Goal: Task Accomplishment & Management: Manage account settings

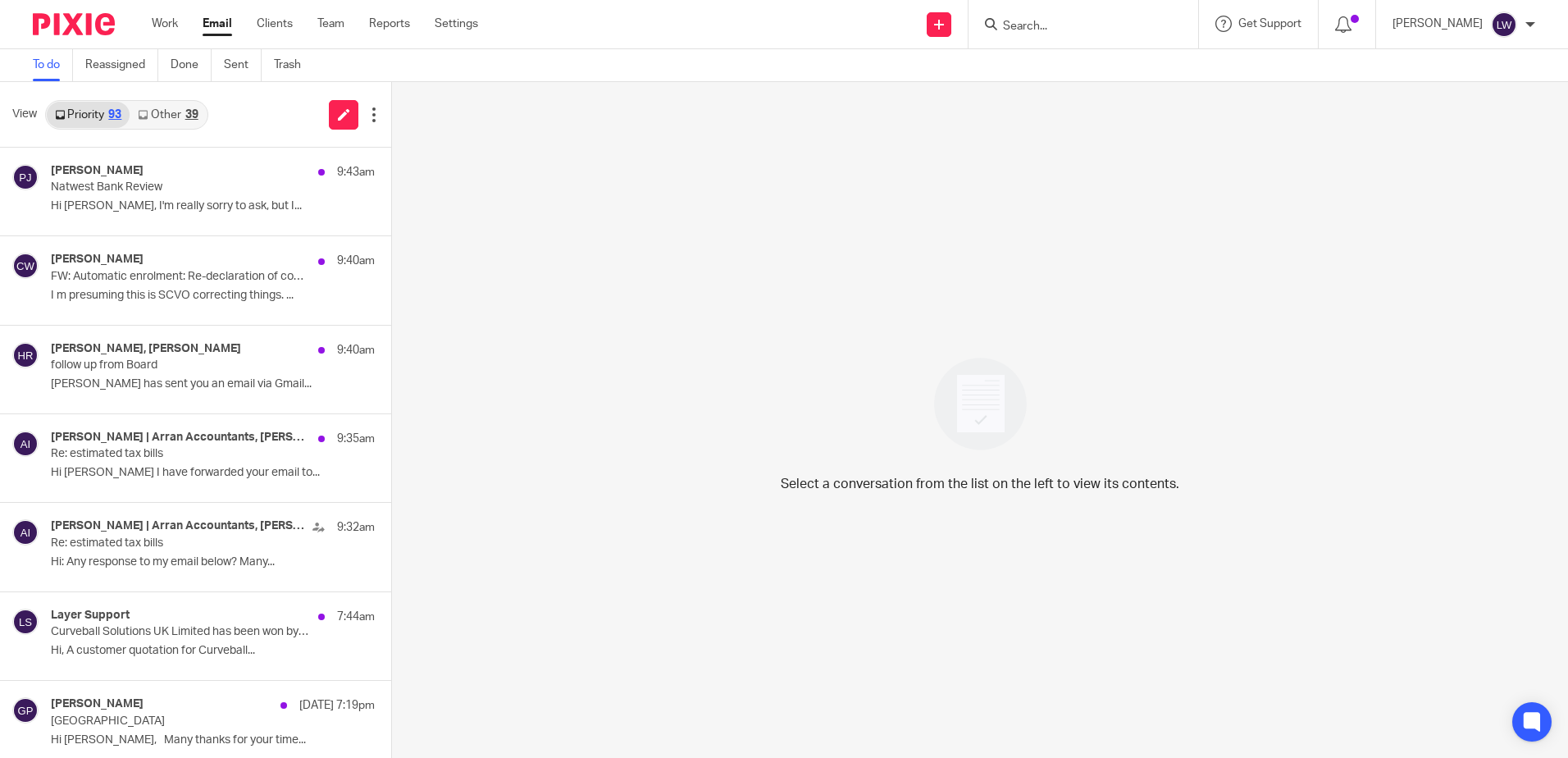
click at [1078, 24] on input "Search" at bounding box center [1075, 27] width 148 height 15
type input "pir"
drag, startPoint x: 1112, startPoint y: 72, endPoint x: 918, endPoint y: 95, distance: 195.4
click at [1112, 72] on link at bounding box center [1151, 70] width 307 height 38
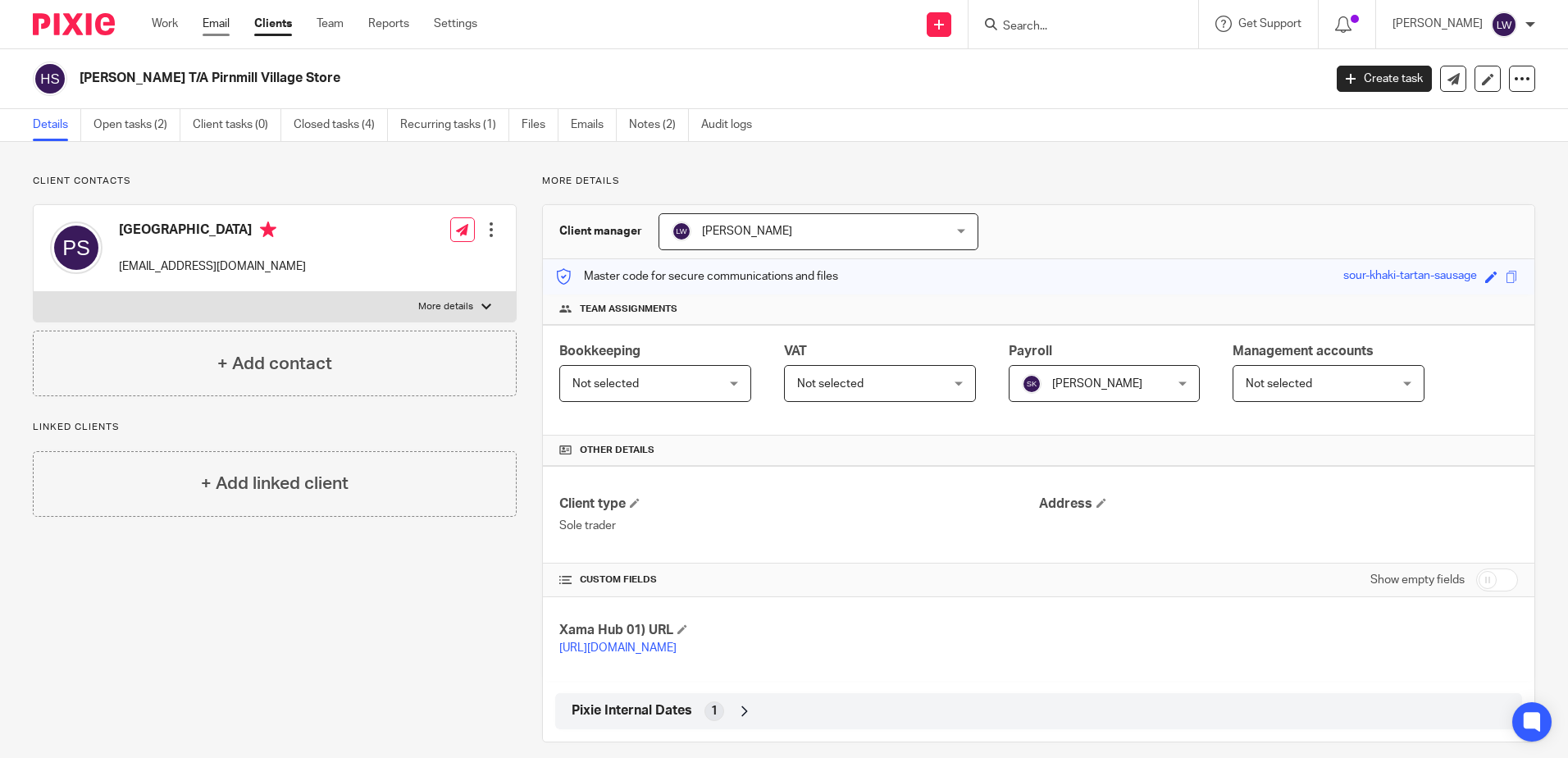
click at [220, 23] on link "Email" at bounding box center [216, 24] width 27 height 17
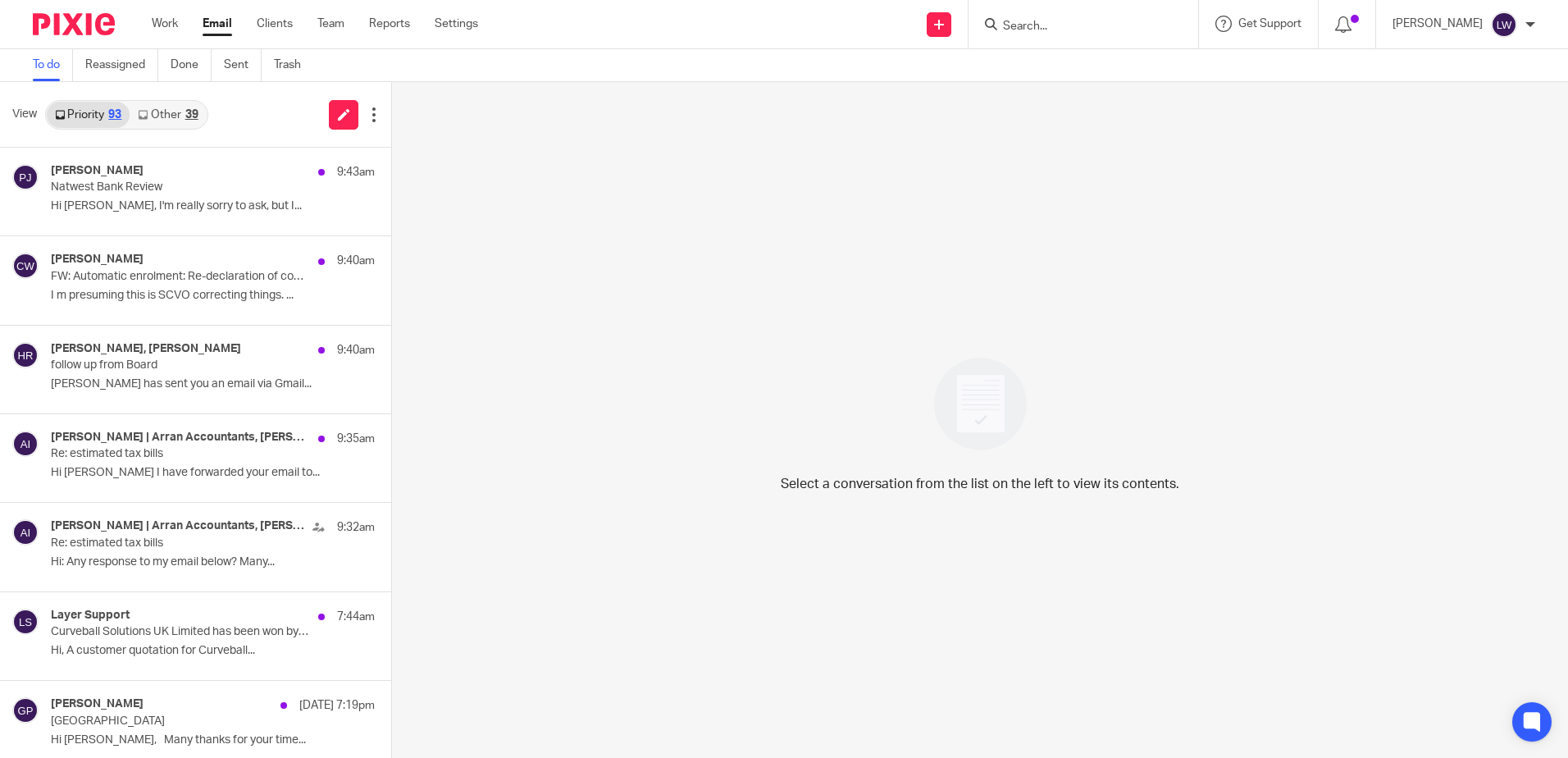
click at [215, 20] on link "Email" at bounding box center [217, 24] width 29 height 17
click at [1093, 18] on form at bounding box center [1088, 24] width 175 height 20
click at [1089, 20] on input "Search" at bounding box center [1075, 27] width 148 height 15
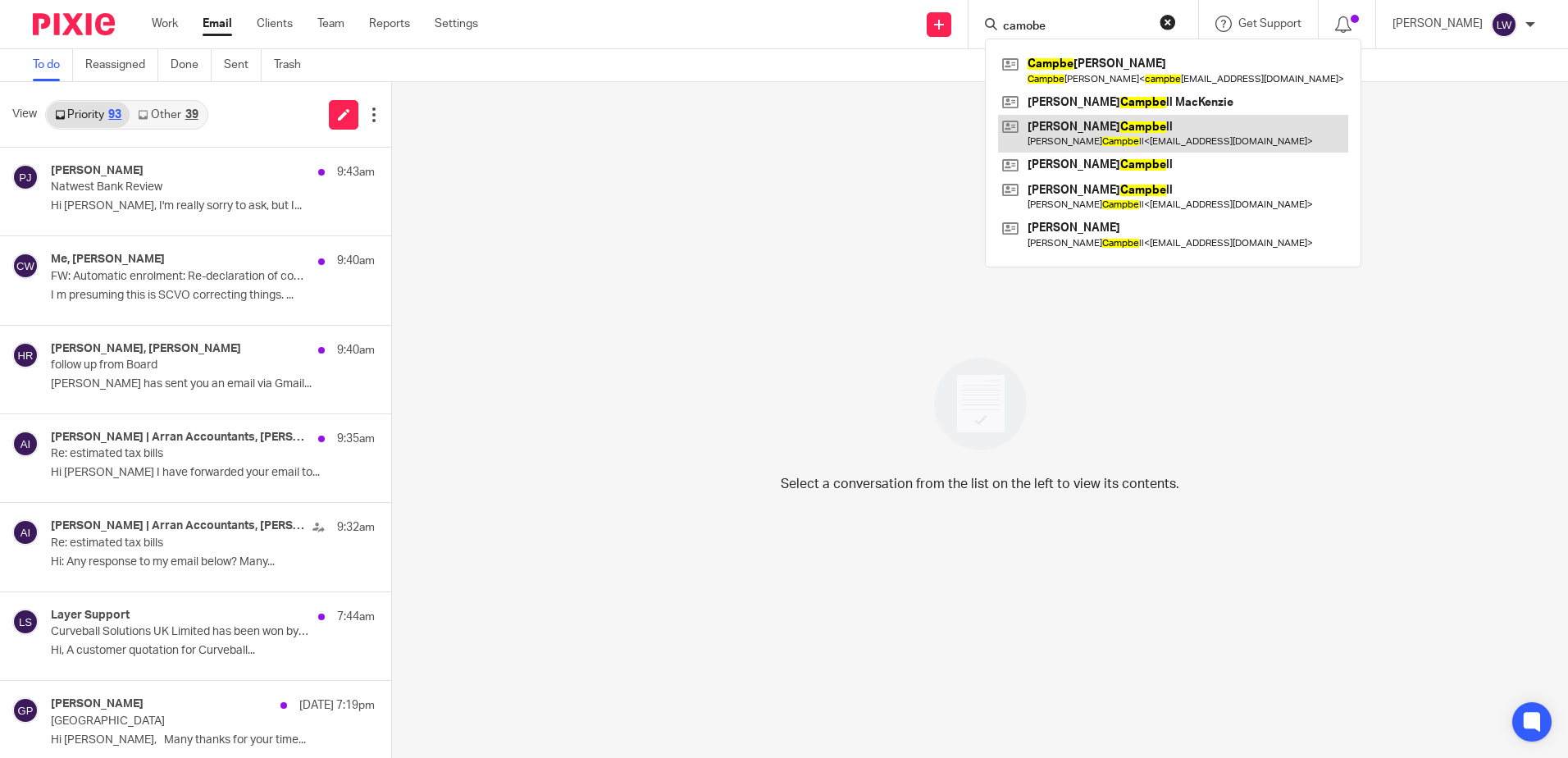
type input "camobe"
click at [1113, 129] on link at bounding box center [1173, 134] width 350 height 38
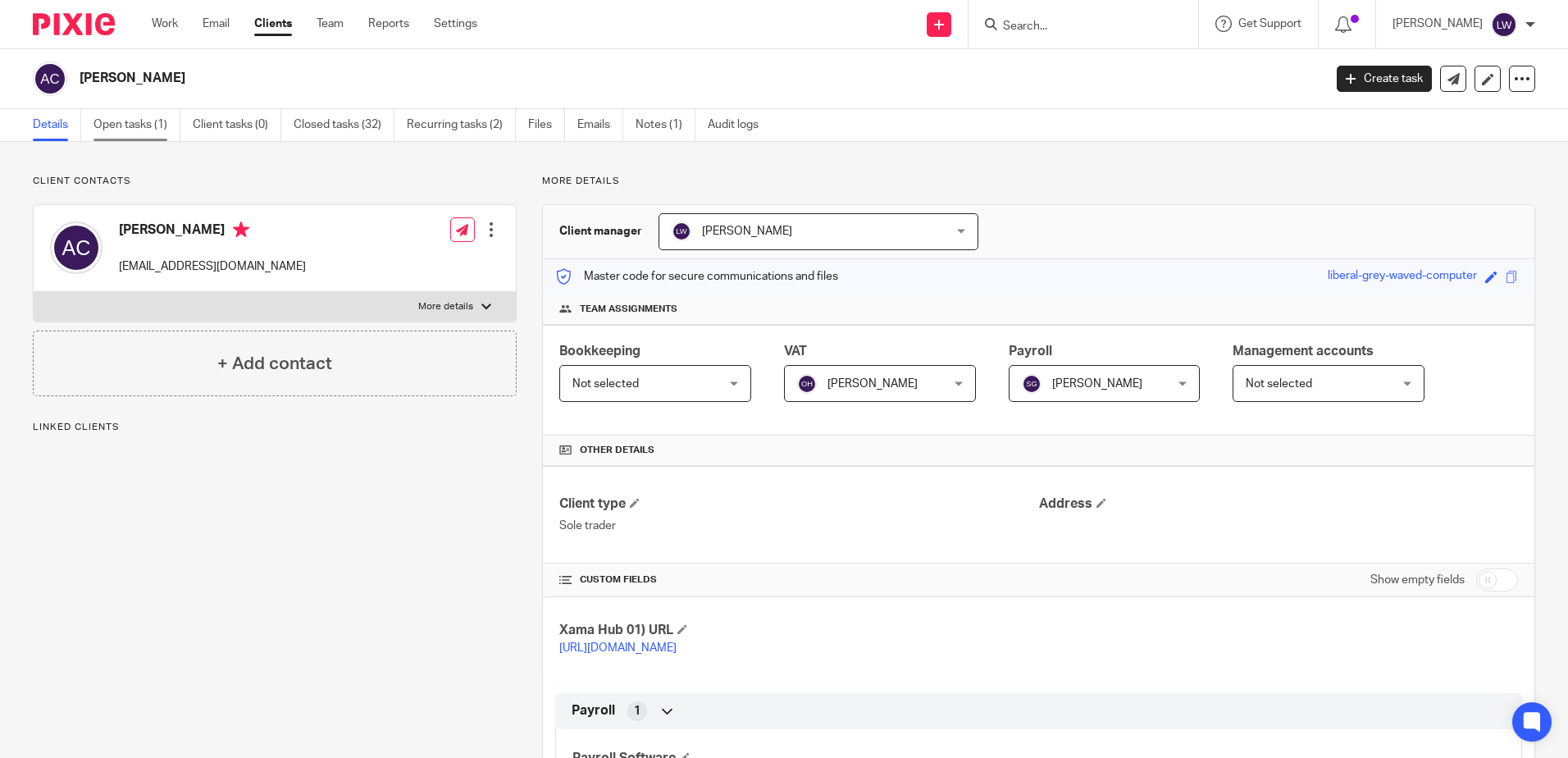
click at [122, 129] on link "Open tasks (1)" at bounding box center [137, 125] width 87 height 32
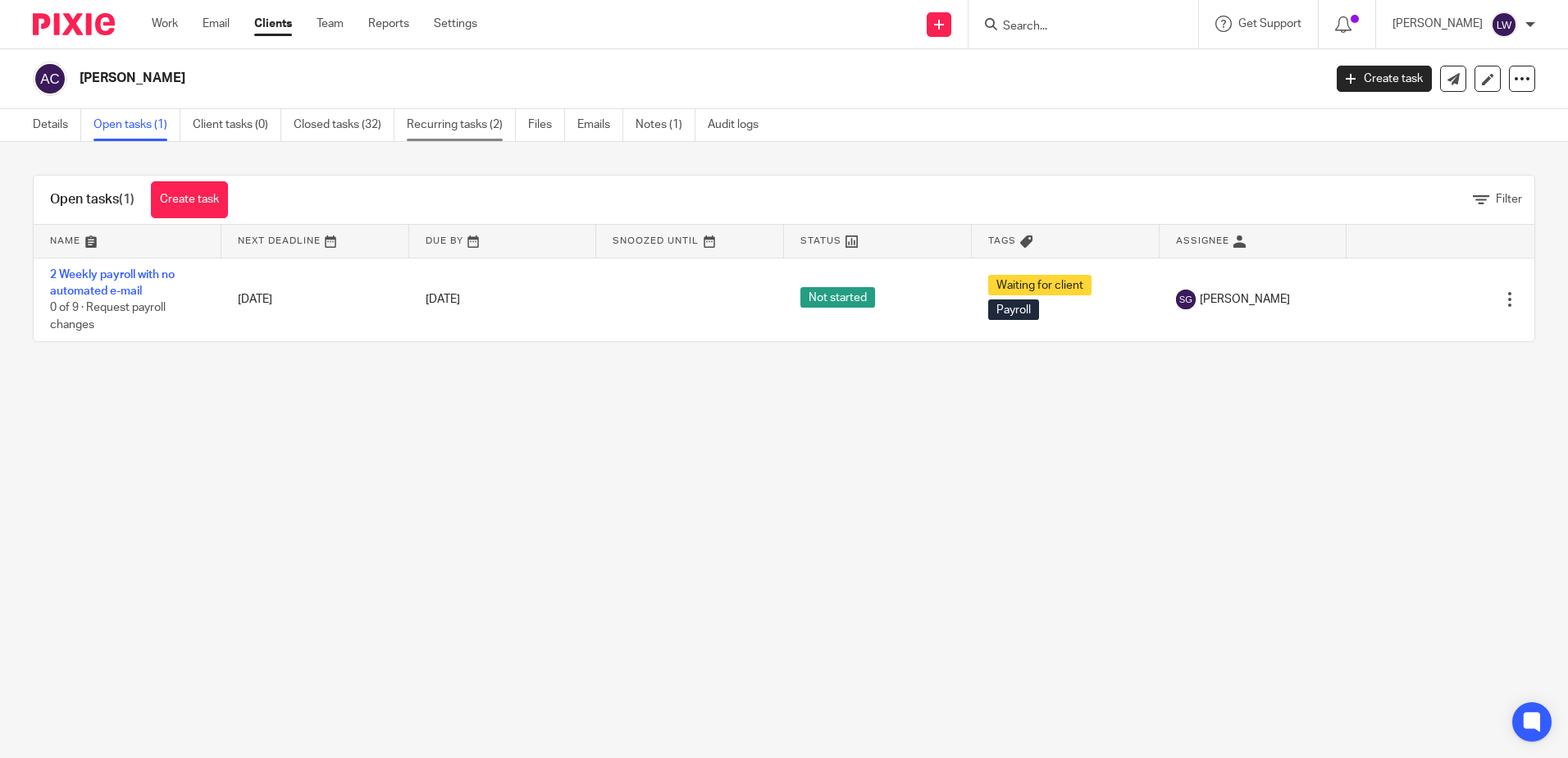
click at [451, 121] on link "Recurring tasks (2)" at bounding box center [461, 125] width 109 height 32
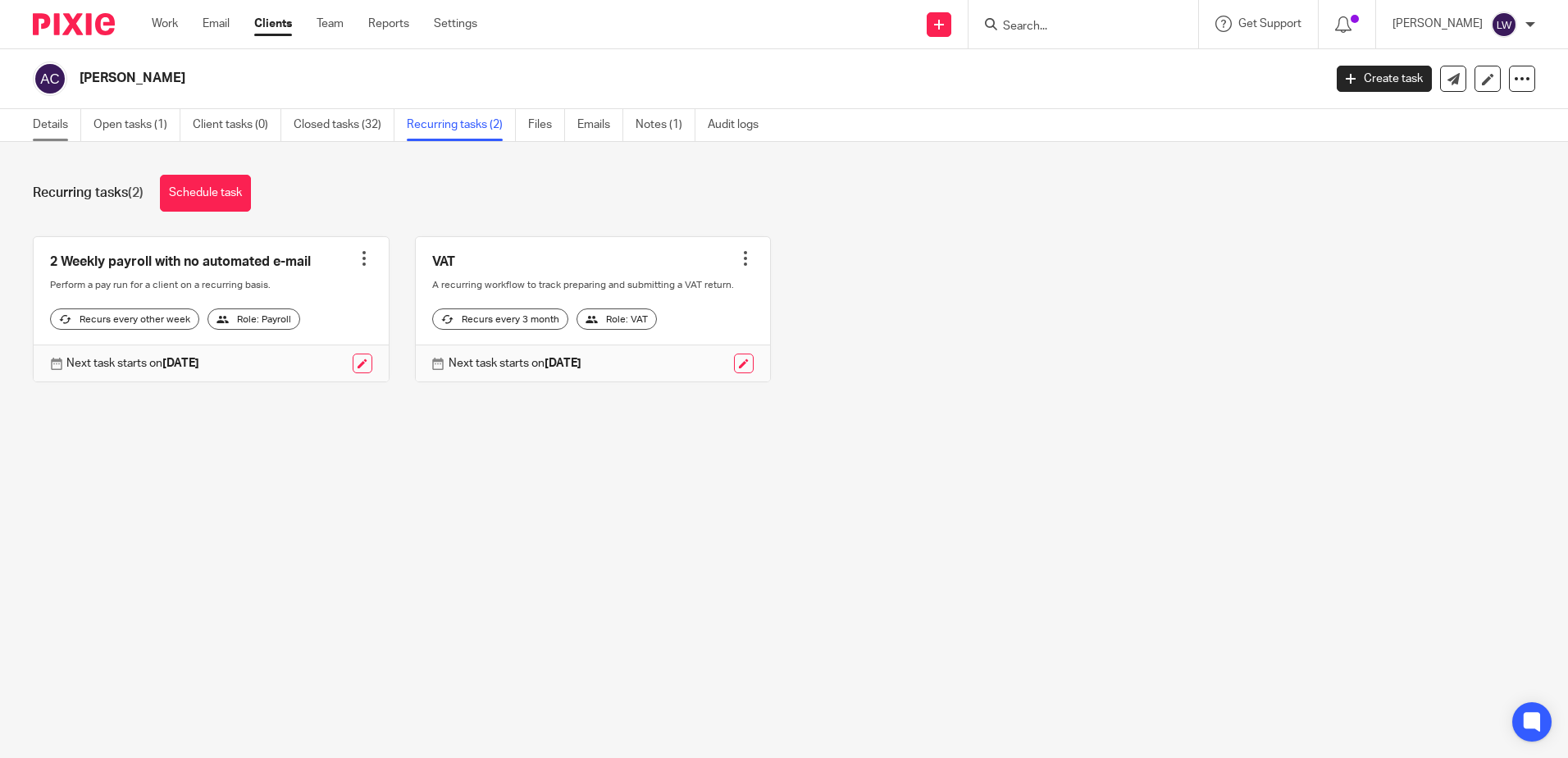
click at [33, 119] on link "Details" at bounding box center [57, 125] width 49 height 32
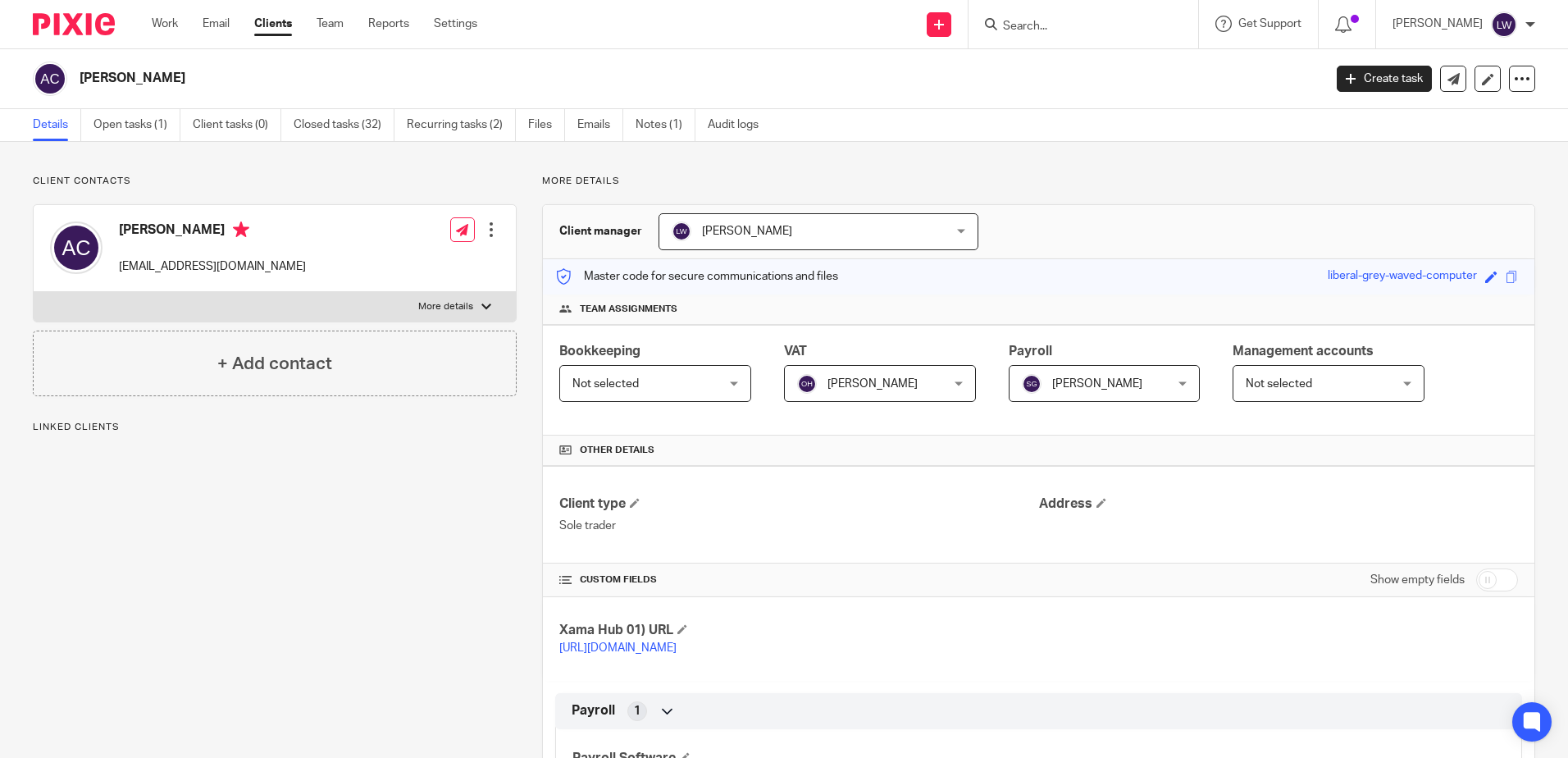
click at [893, 379] on span "Olivia Holmes" at bounding box center [869, 383] width 142 height 35
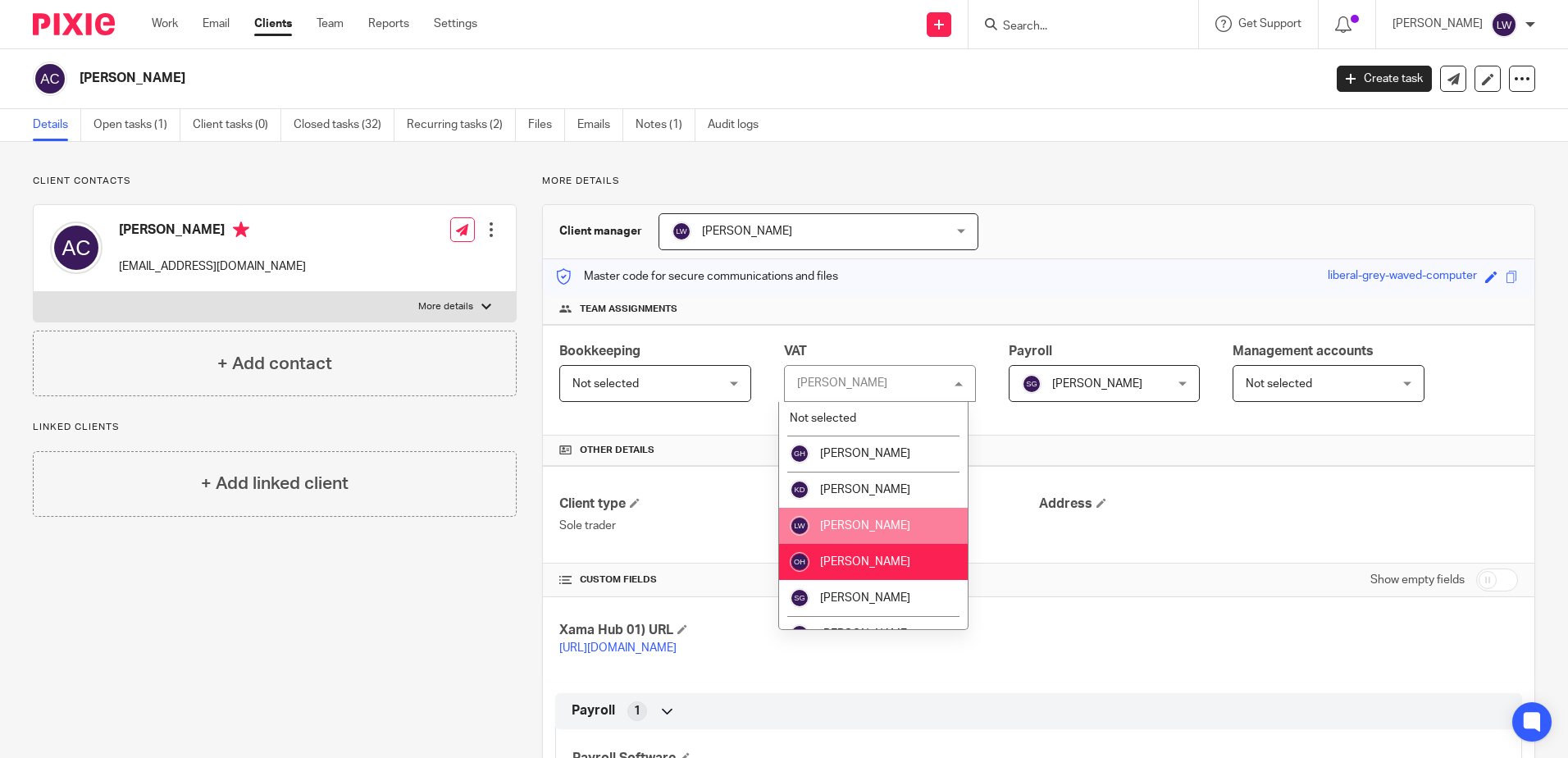
scroll to position [23, 0]
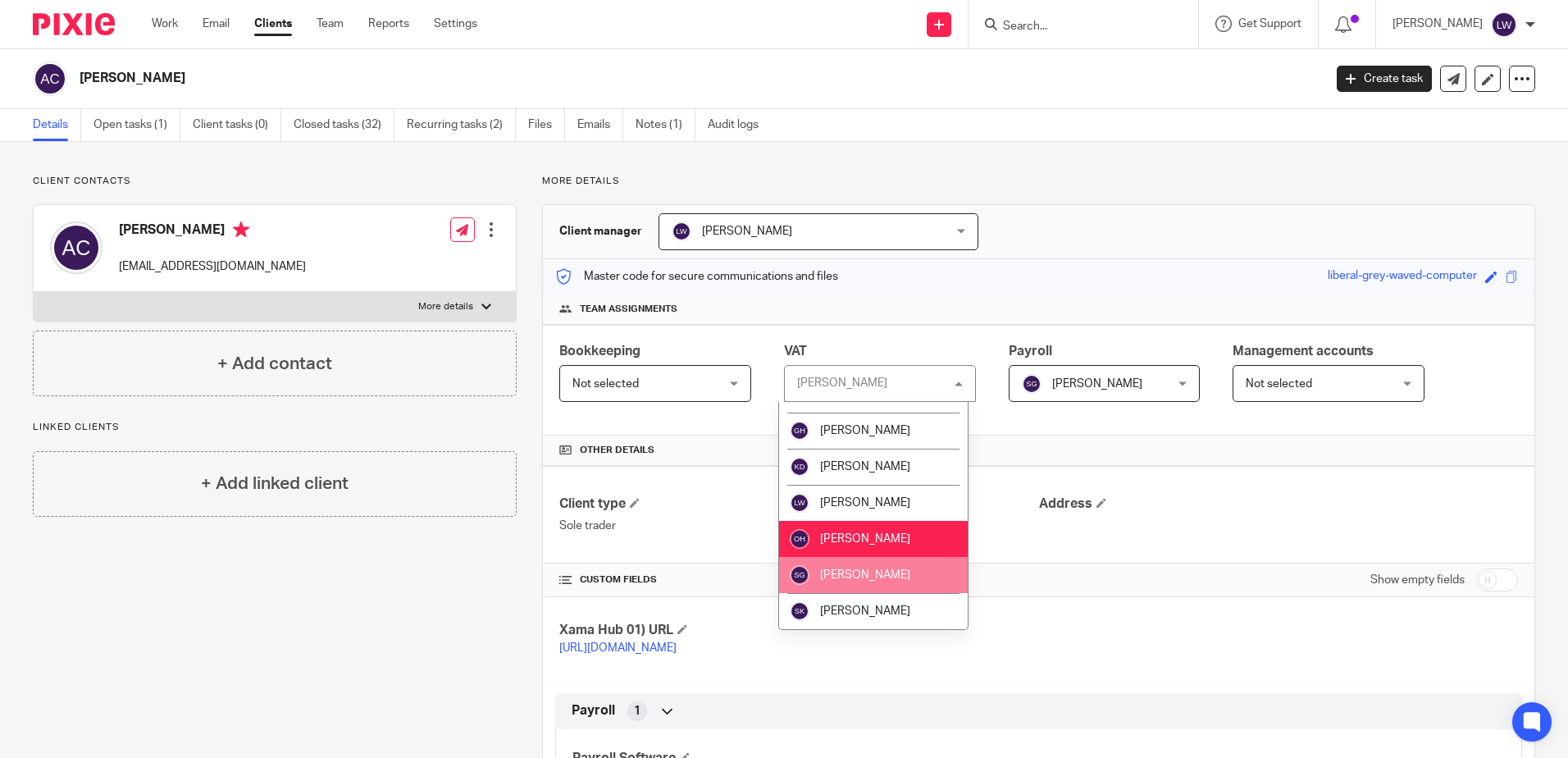
click at [873, 572] on span "Sarah Gillingham" at bounding box center [865, 574] width 90 height 12
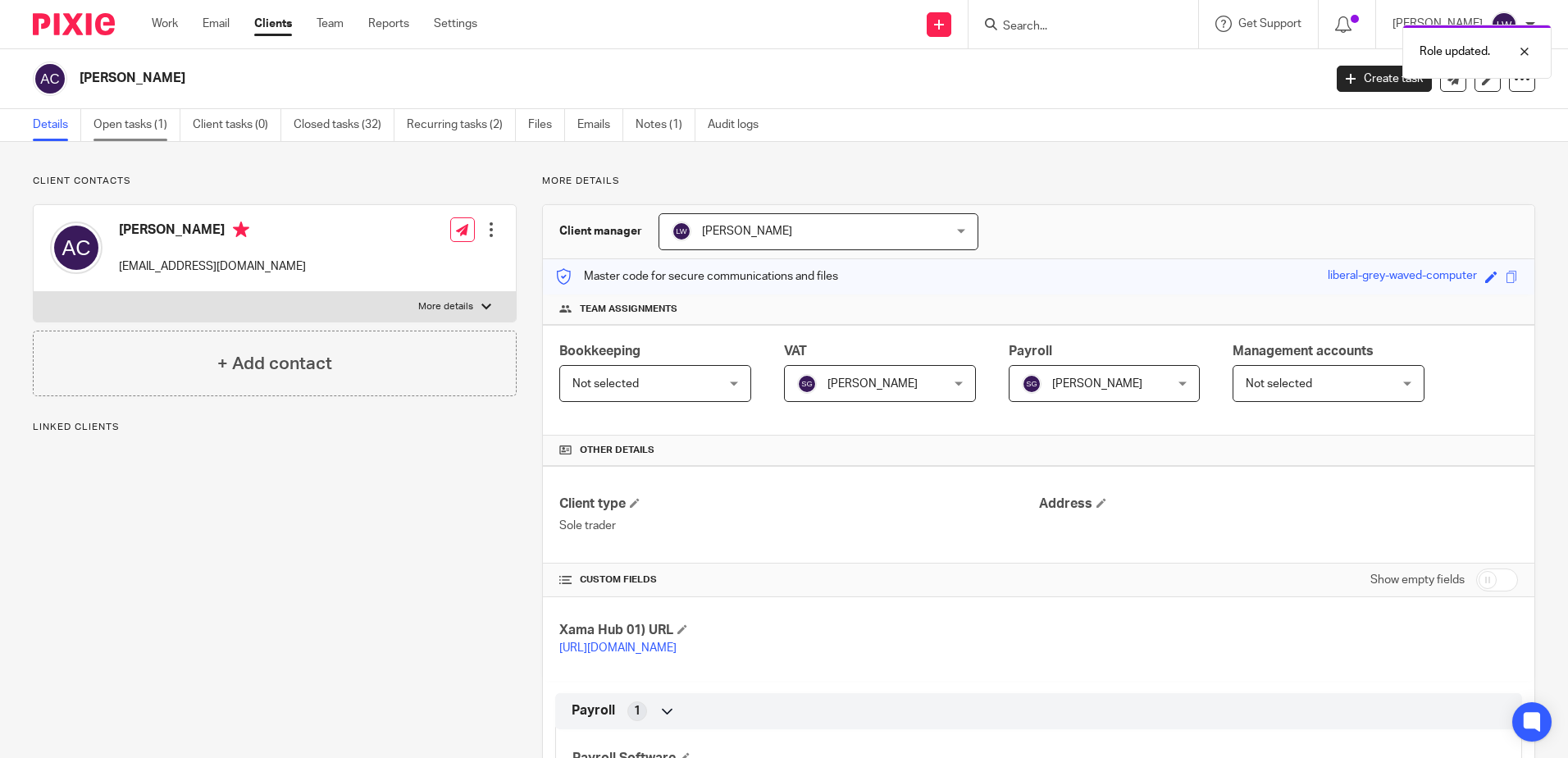
click at [123, 124] on link "Open tasks (1)" at bounding box center [137, 125] width 87 height 32
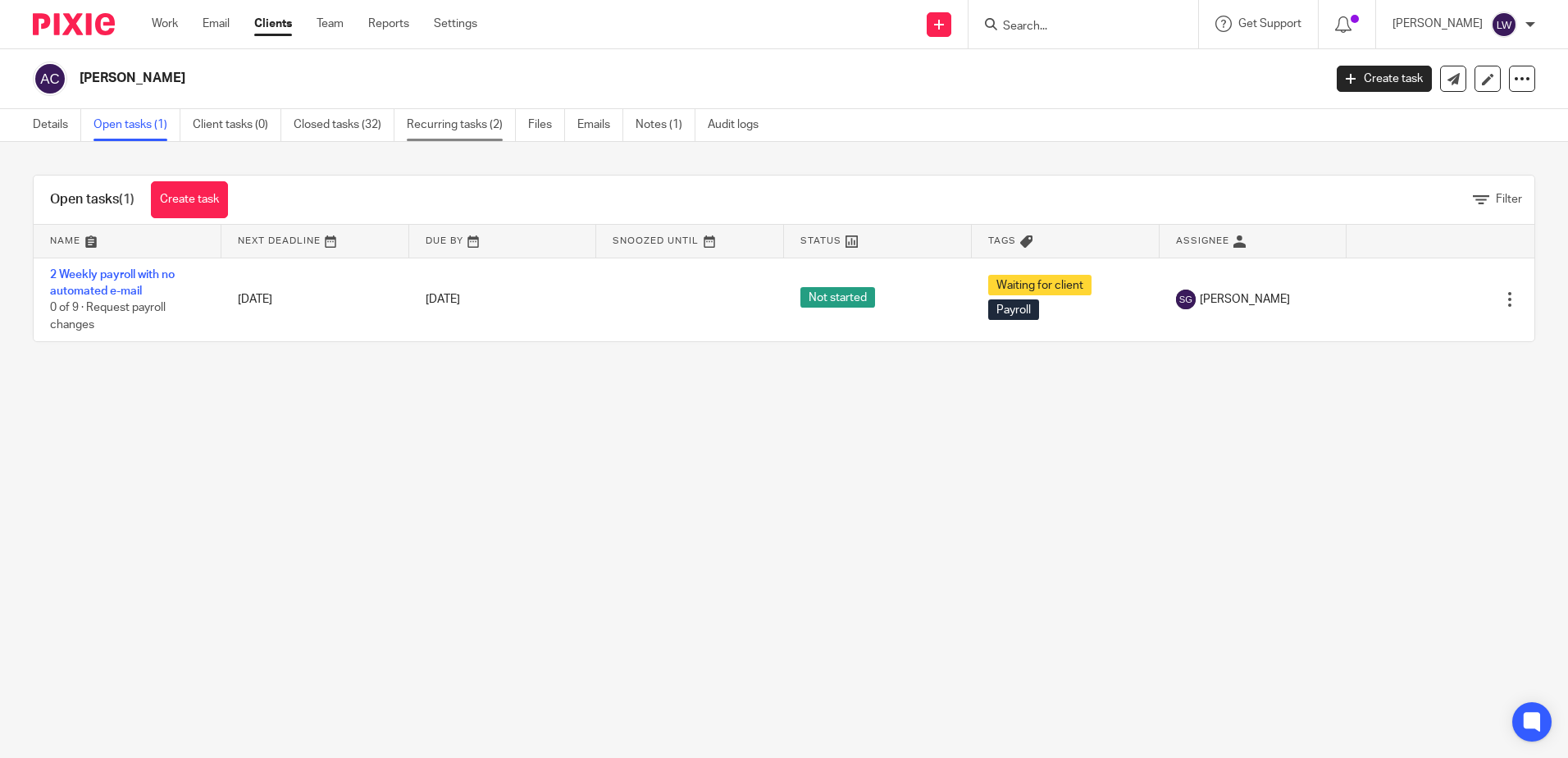
click at [466, 129] on link "Recurring tasks (2)" at bounding box center [461, 125] width 109 height 32
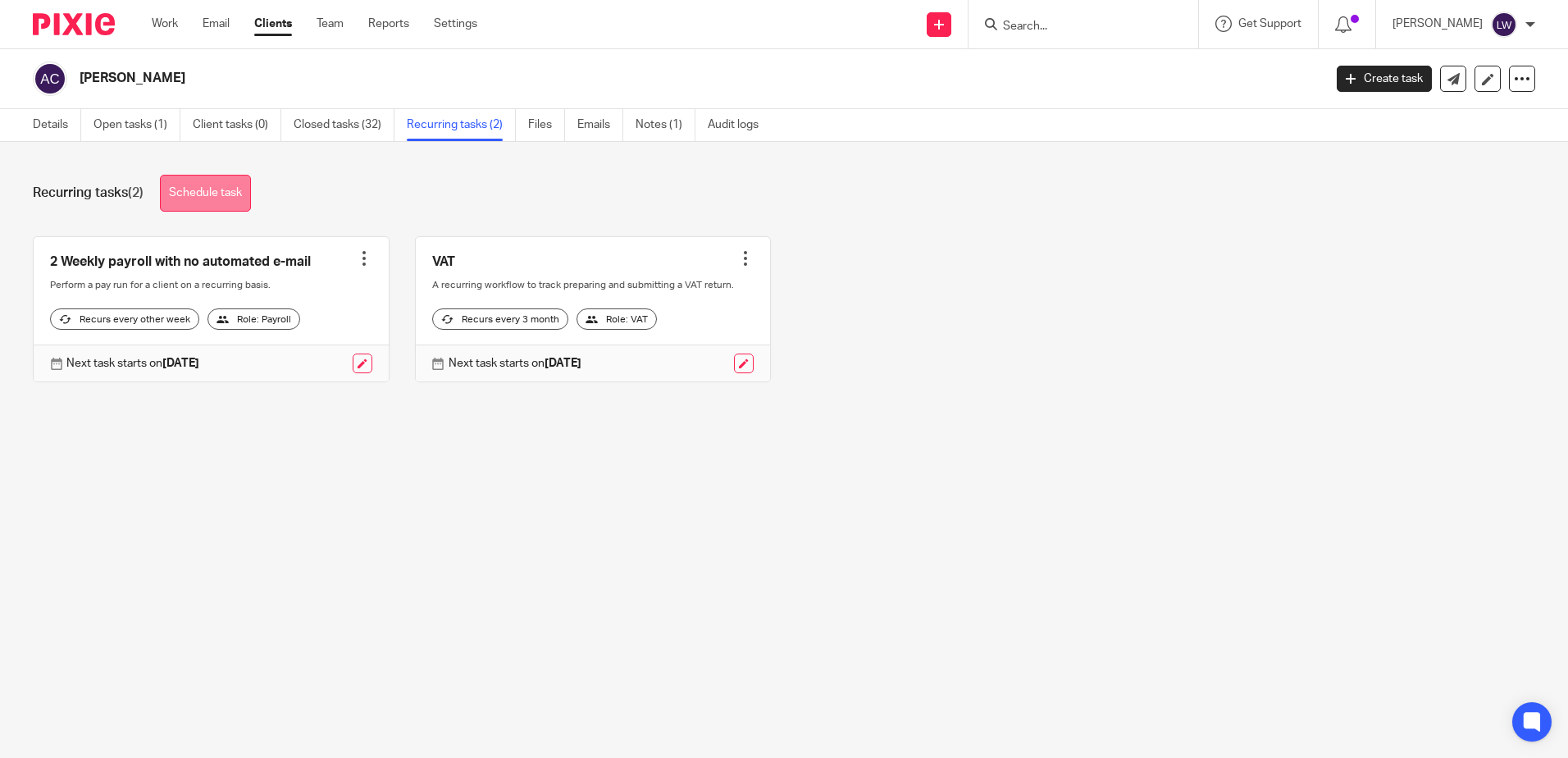
click at [228, 193] on link "Schedule task" at bounding box center [205, 193] width 91 height 37
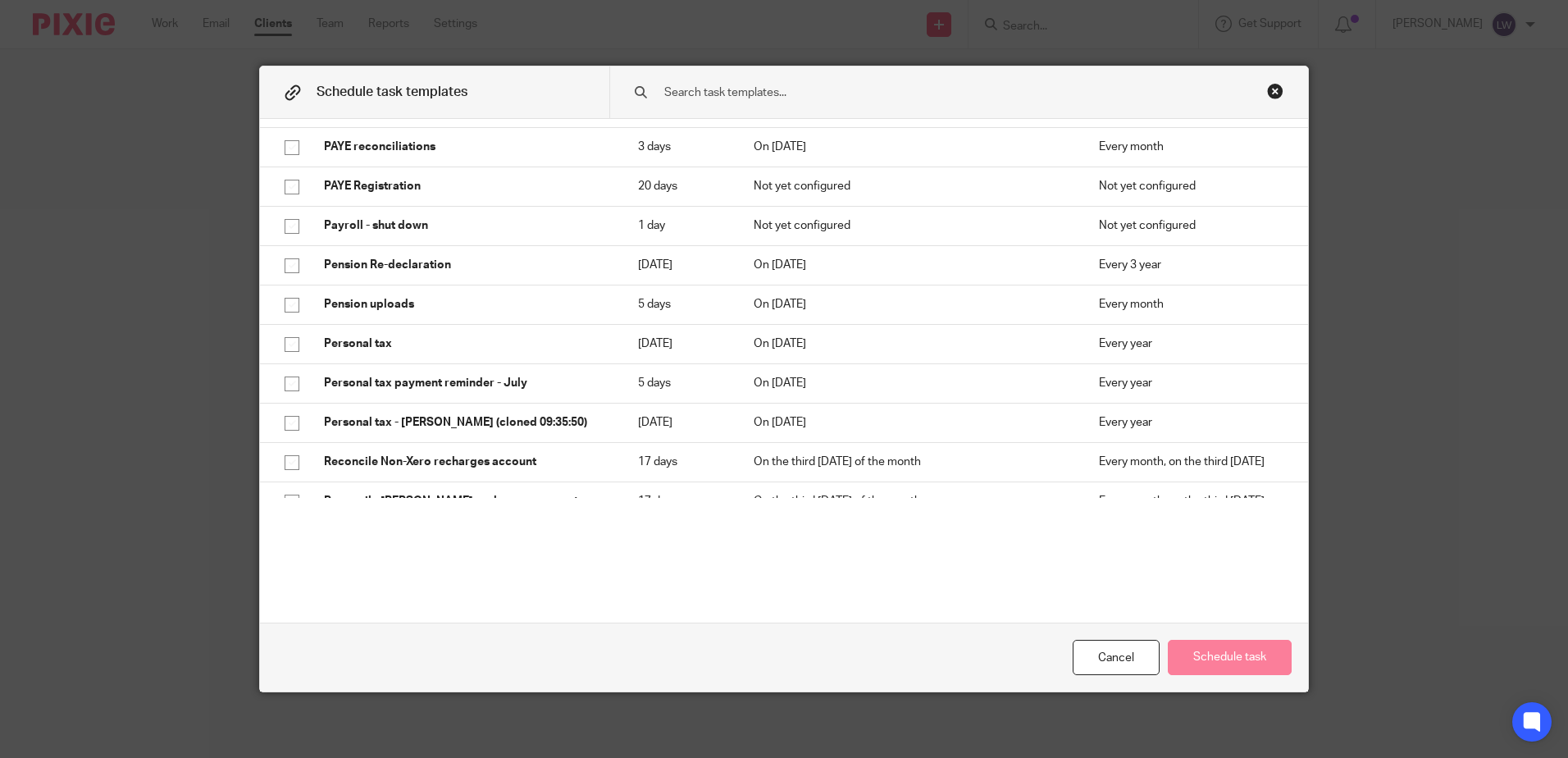
scroll to position [1477, 0]
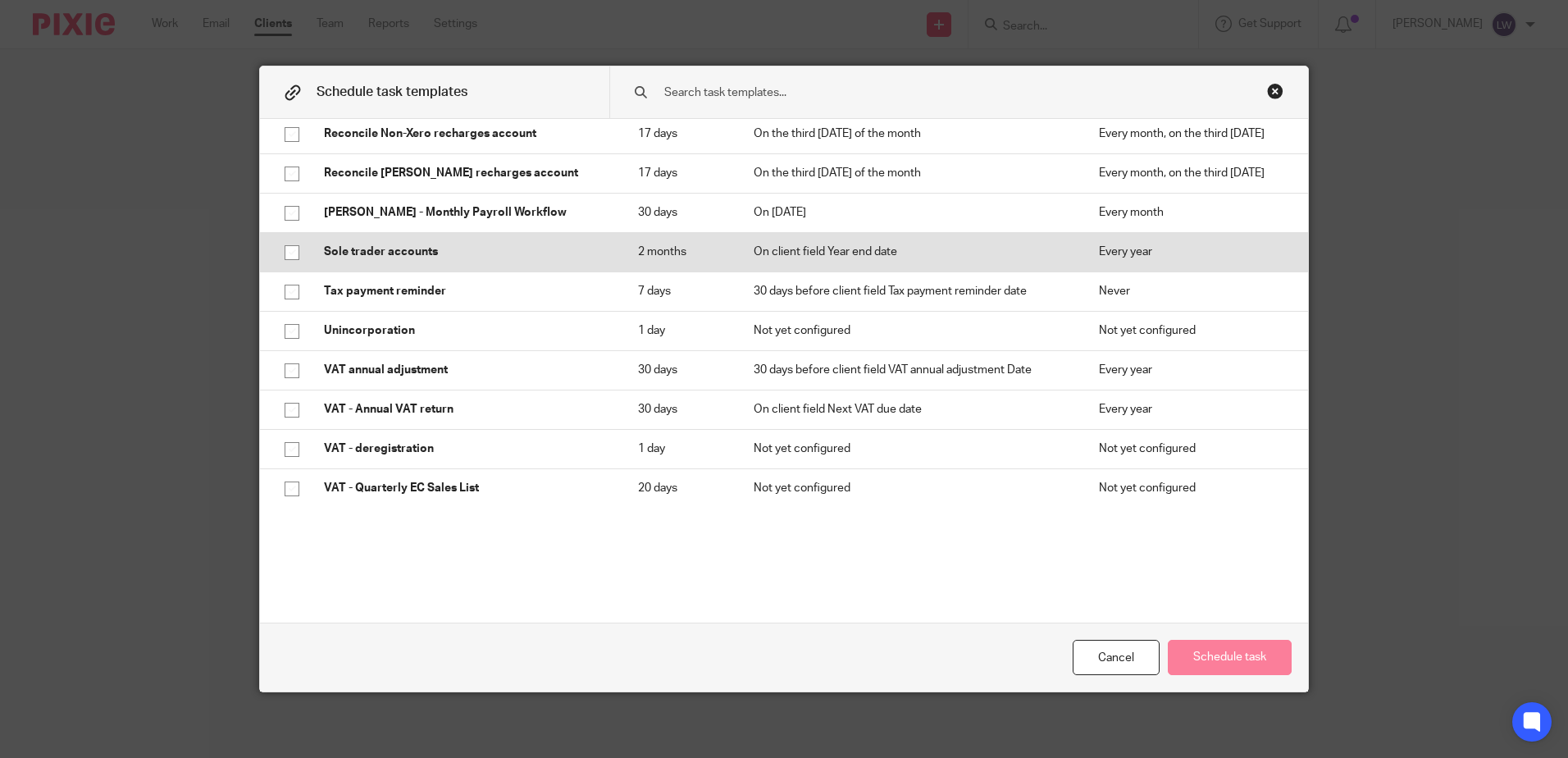
click at [289, 254] on input "checkbox" at bounding box center [292, 252] width 31 height 31
checkbox input "true"
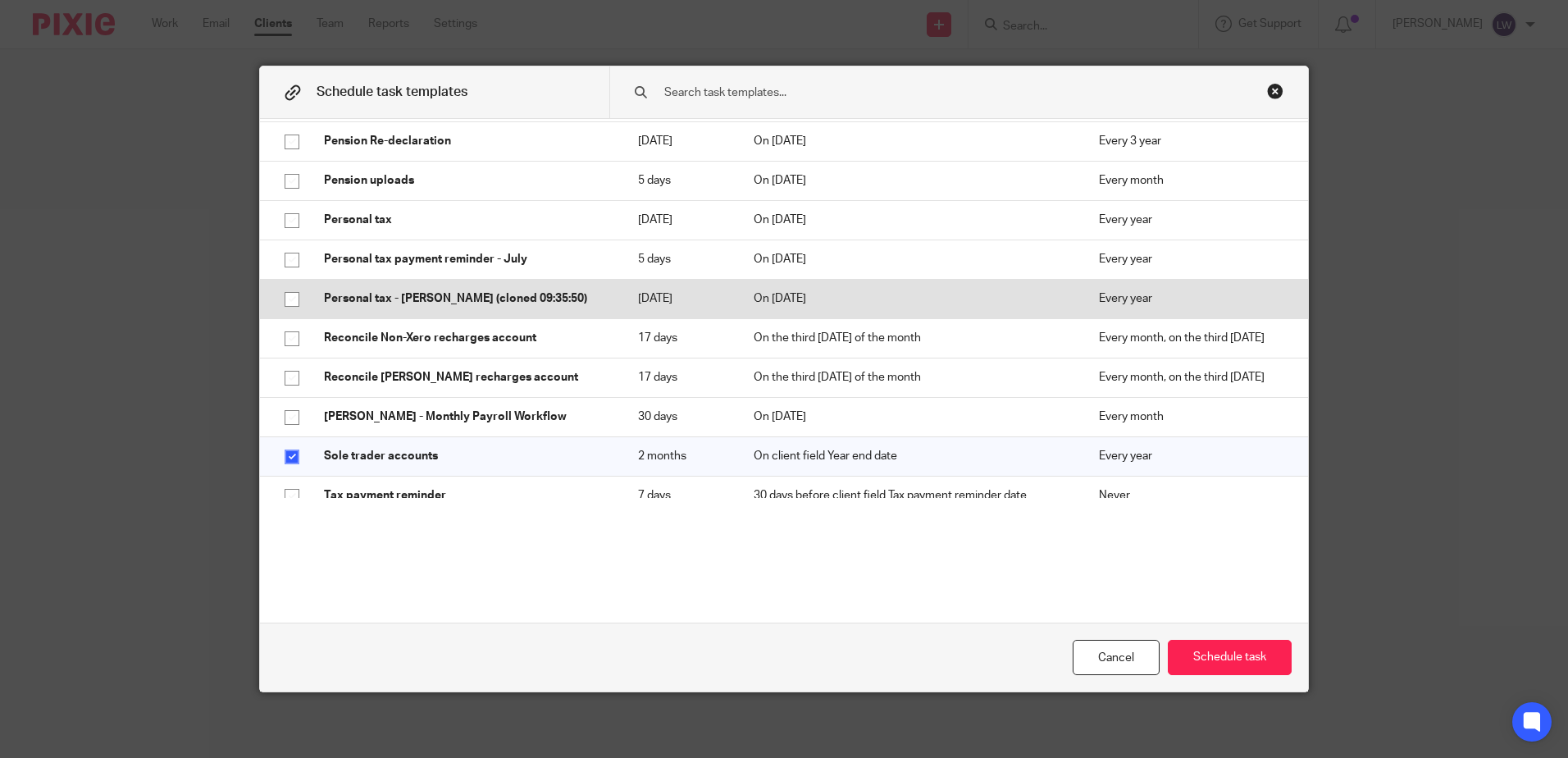
scroll to position [1246, 0]
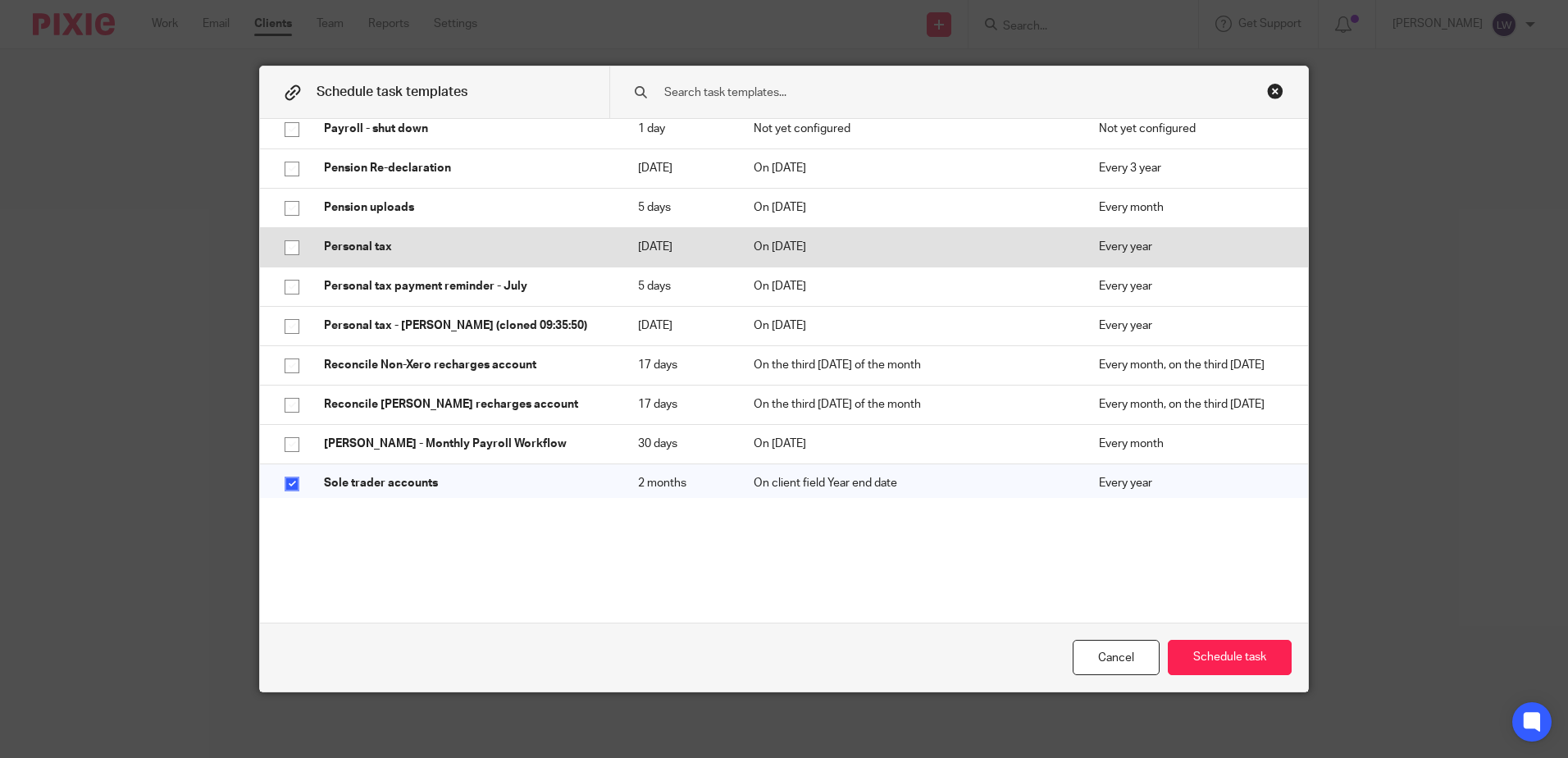
click at [293, 246] on input "checkbox" at bounding box center [292, 247] width 31 height 31
checkbox input "true"
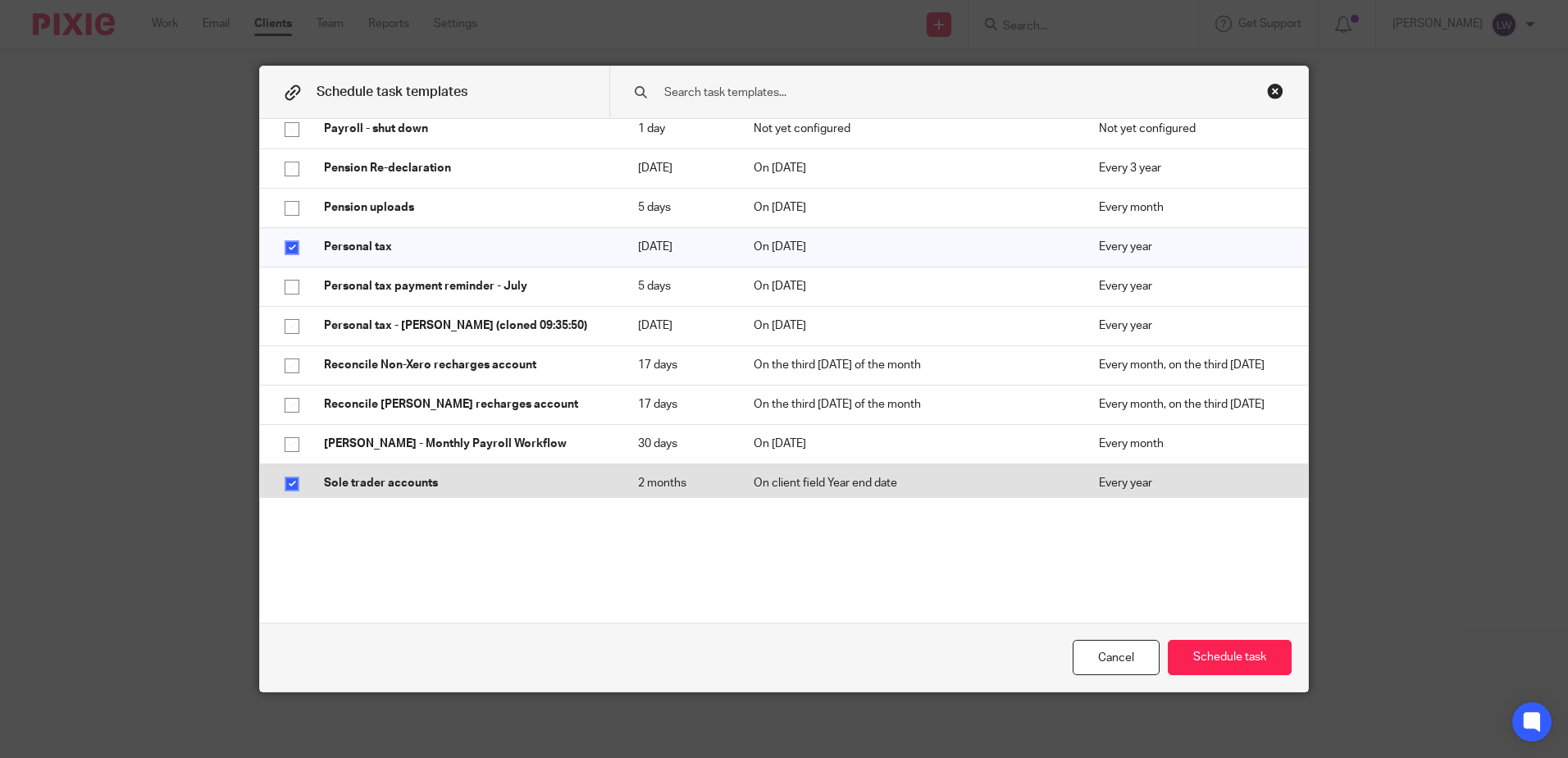
click at [283, 476] on input "checkbox" at bounding box center [292, 483] width 31 height 31
checkbox input "false"
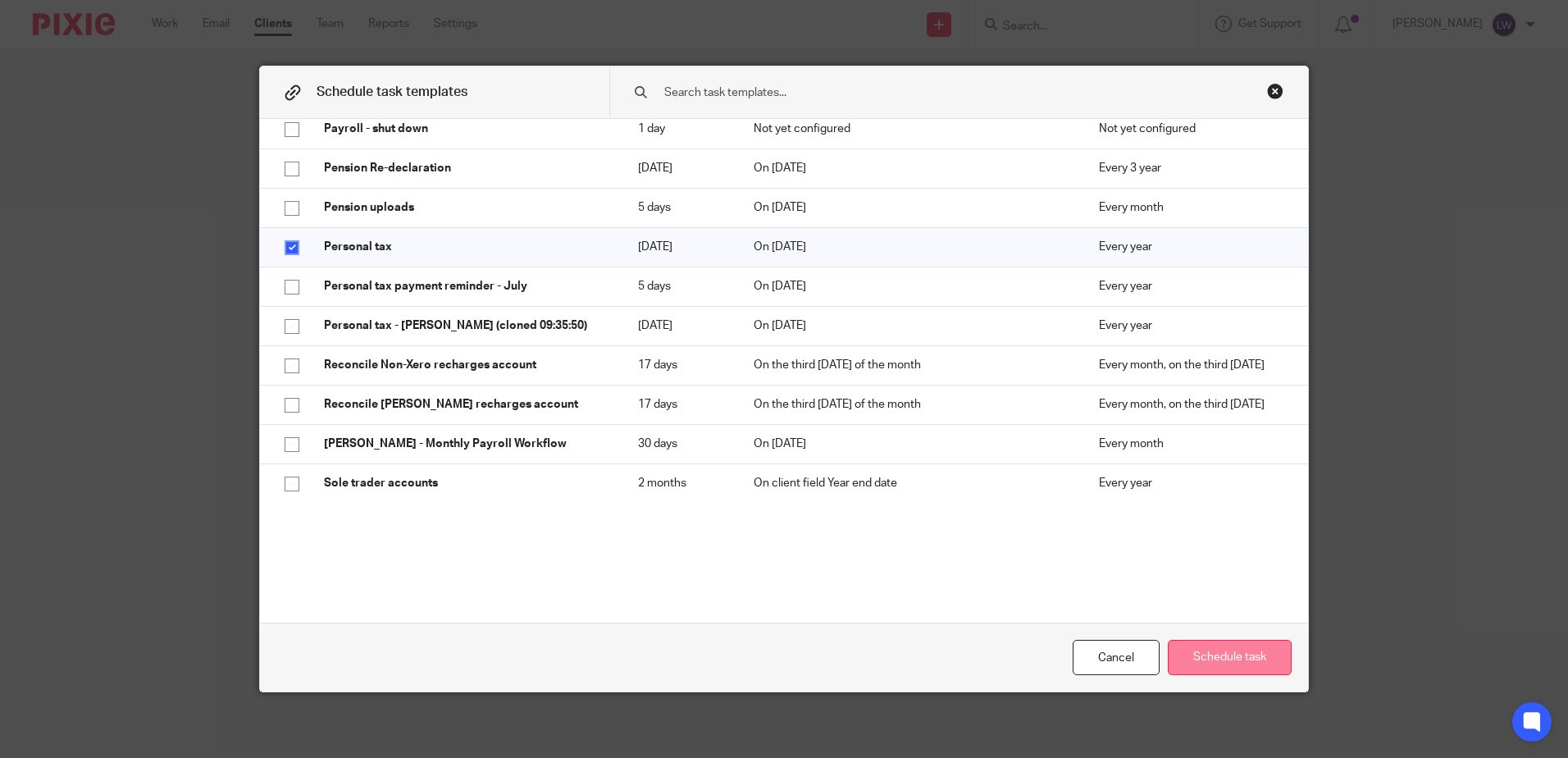
click at [1268, 659] on button "Schedule task" at bounding box center [1230, 658] width 124 height 35
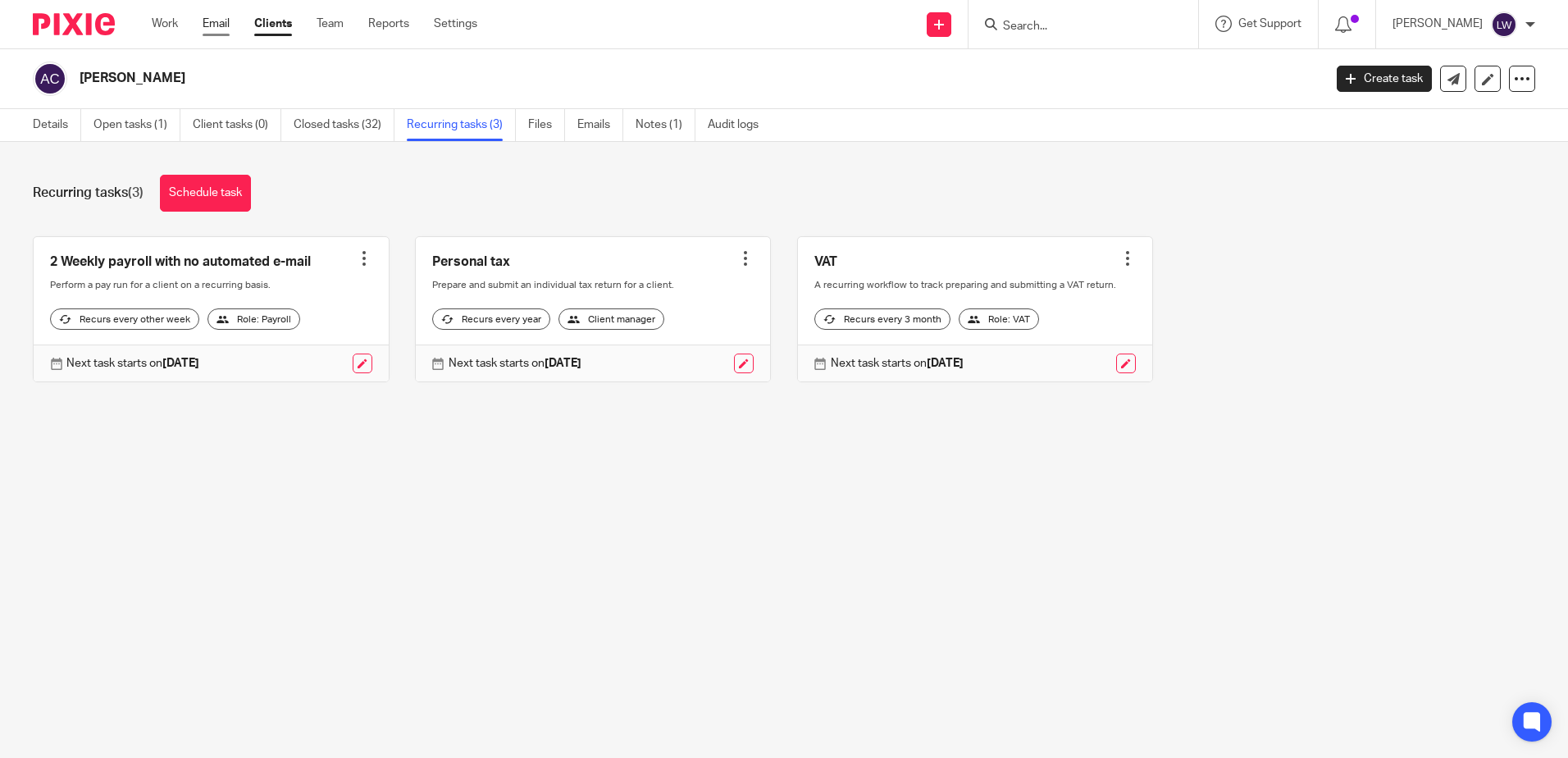
click at [215, 27] on link "Email" at bounding box center [216, 24] width 27 height 17
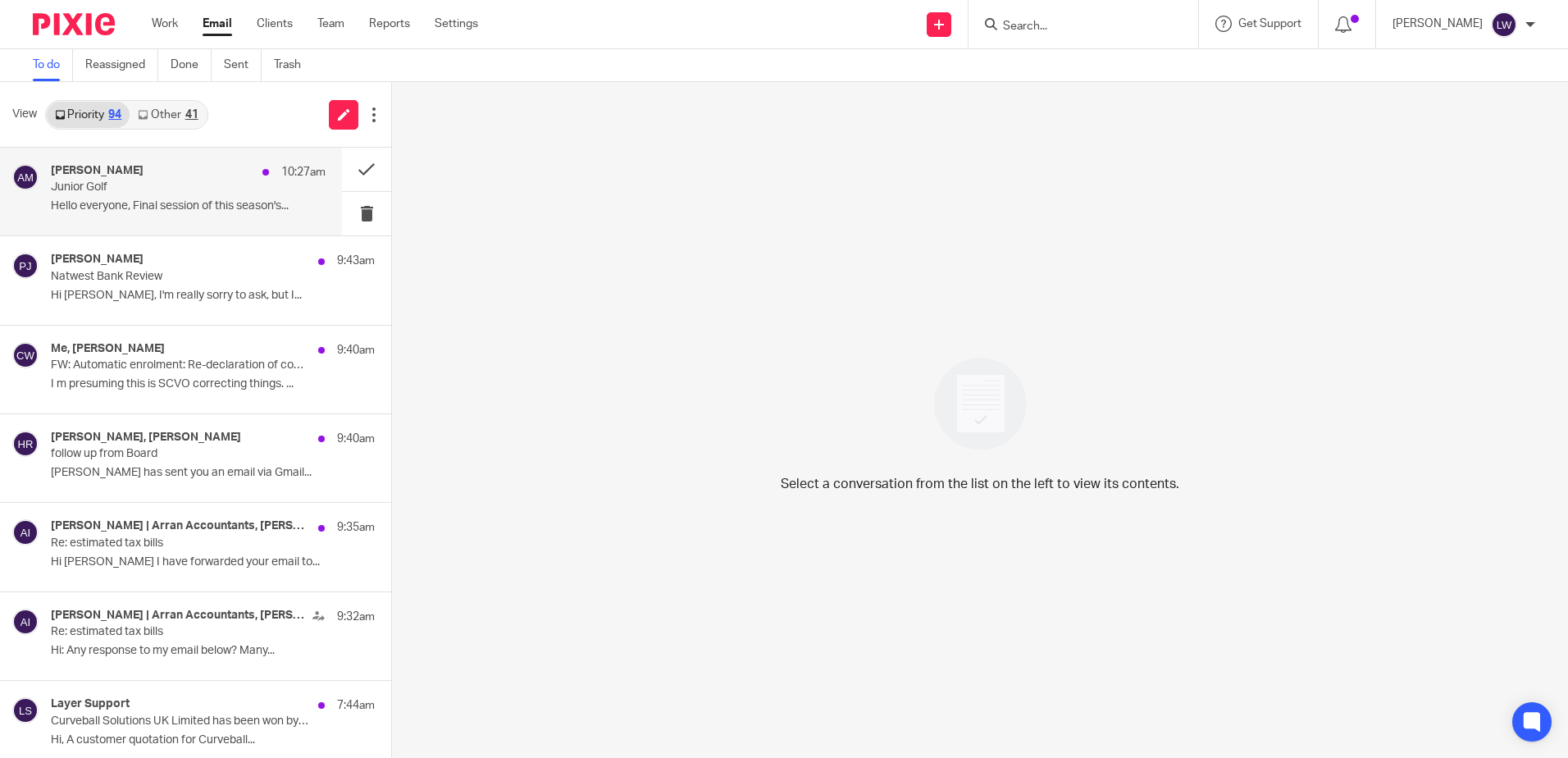
click at [223, 177] on div "[PERSON_NAME] May 10:27am" at bounding box center [188, 172] width 275 height 17
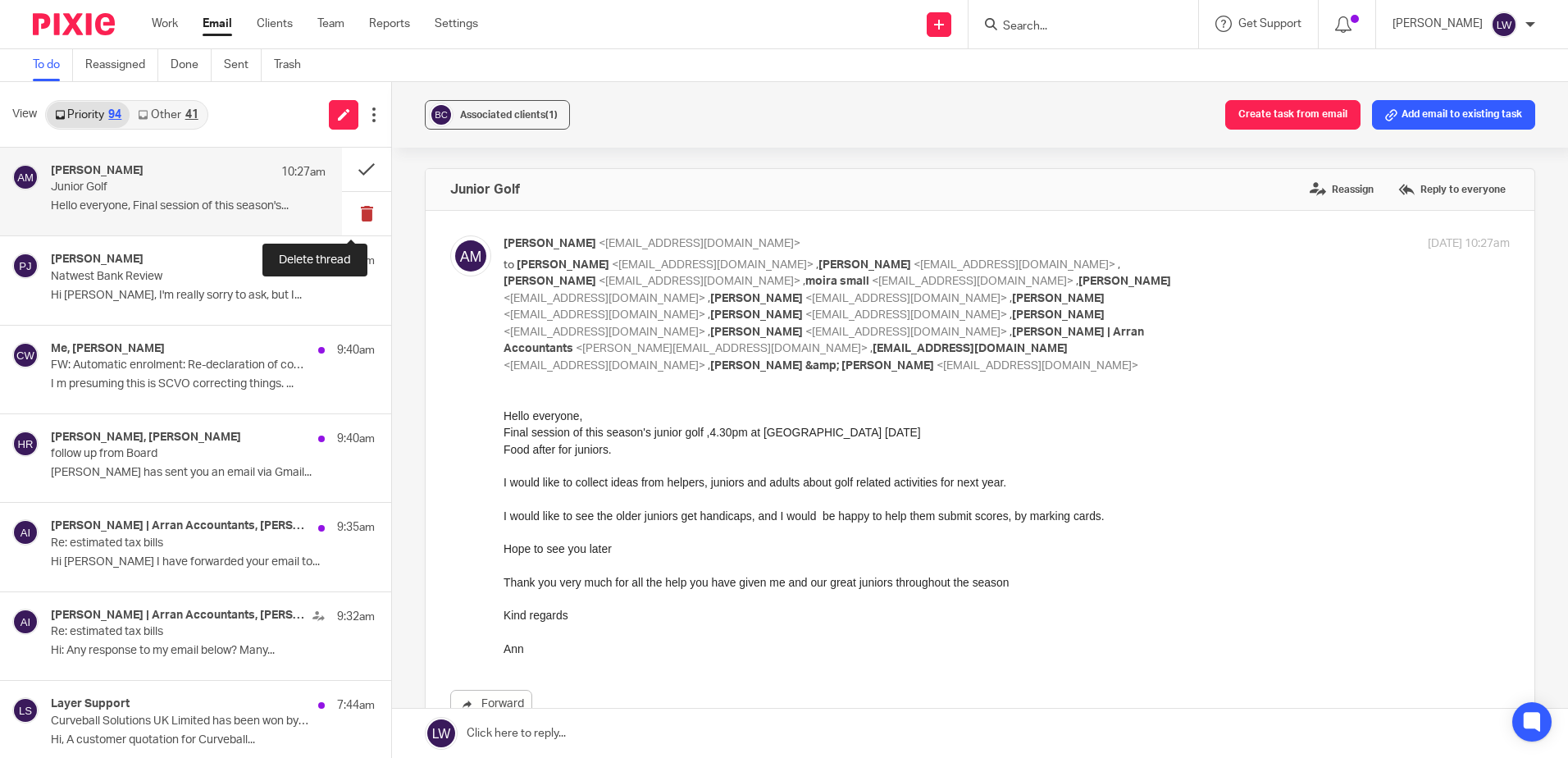
click at [347, 215] on button at bounding box center [367, 214] width 50 height 43
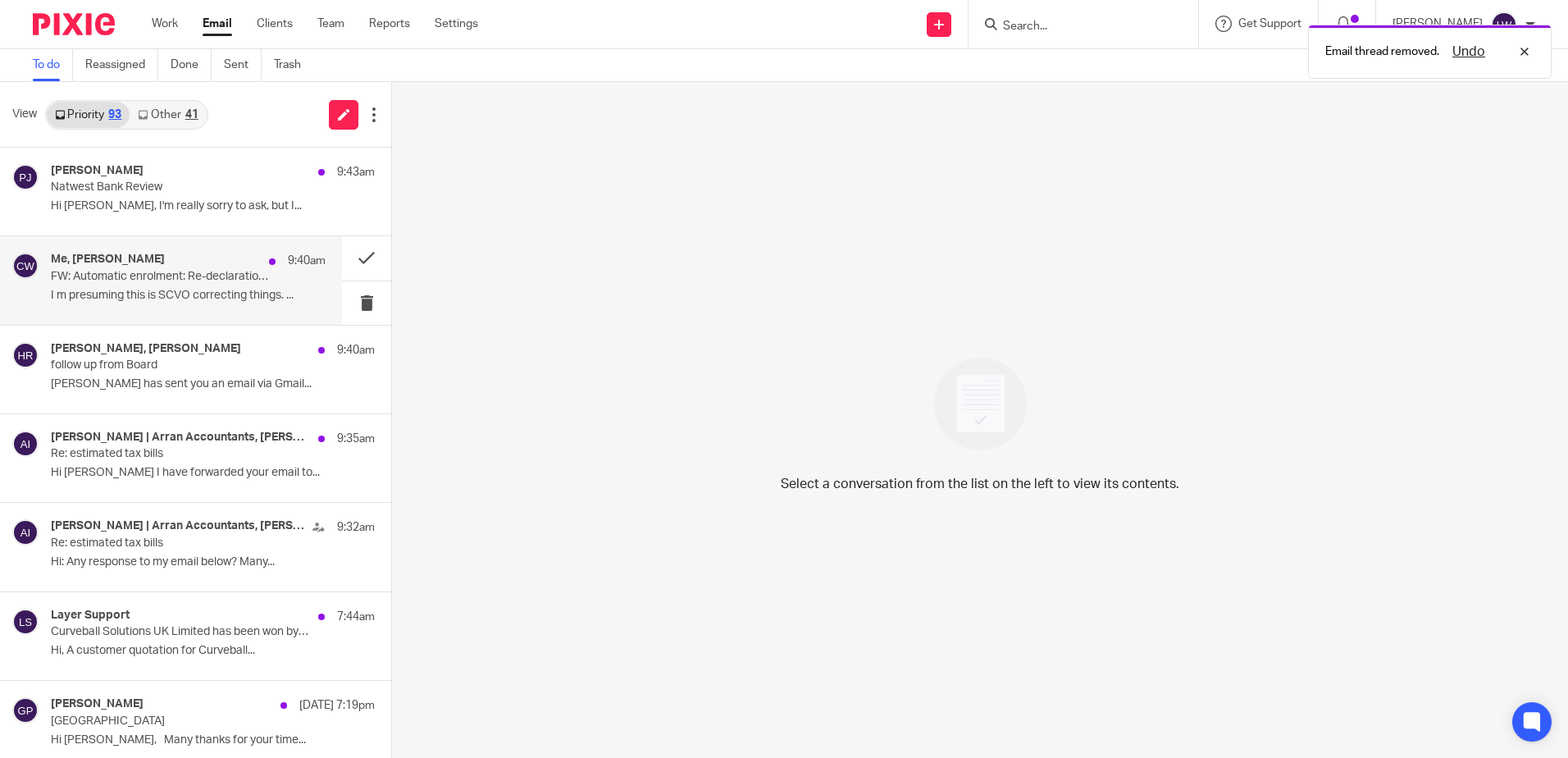
click at [131, 299] on p "I m presuming this is SCVO correcting things. ..." at bounding box center [188, 296] width 275 height 14
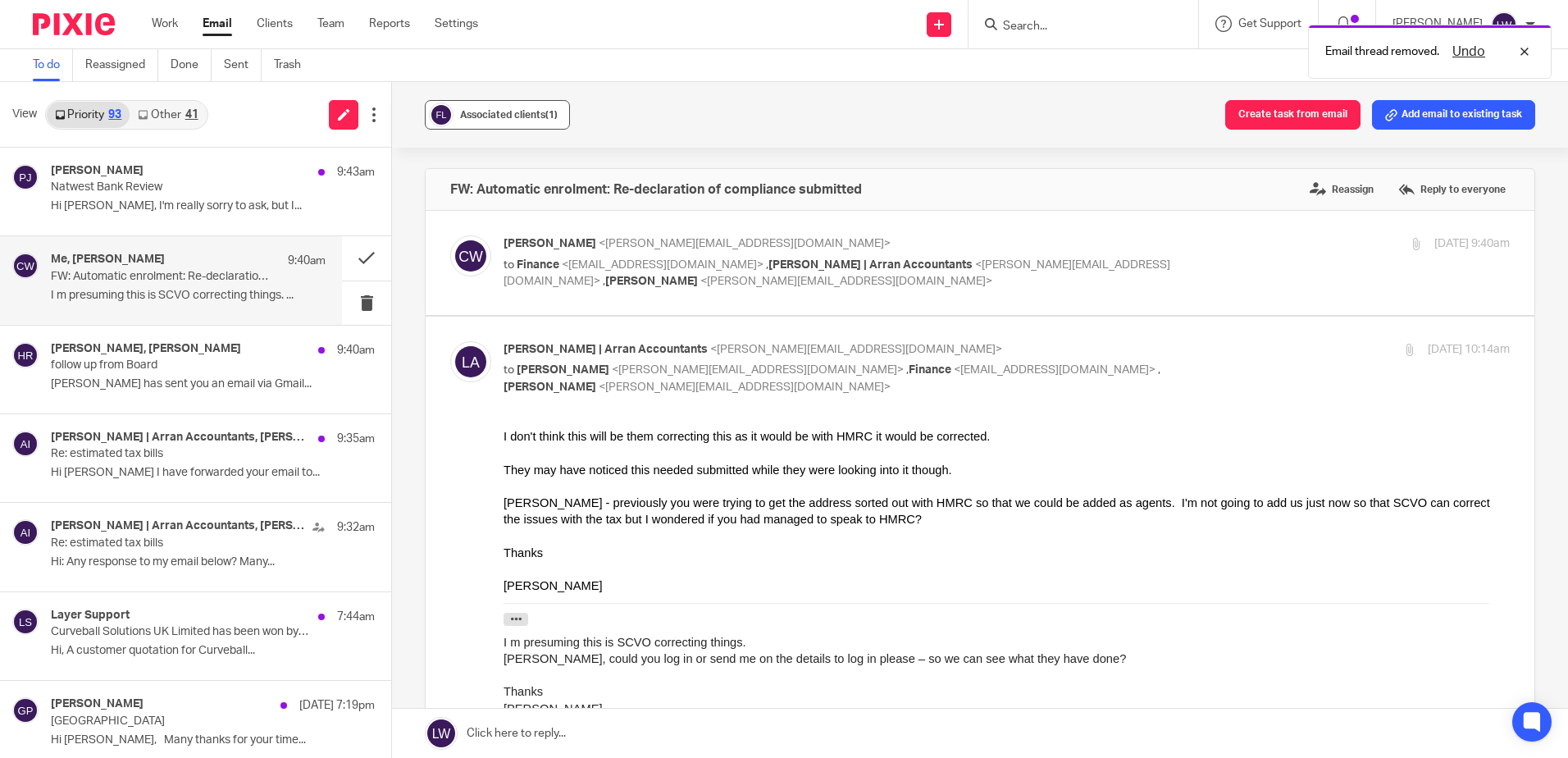
click at [473, 113] on span "Associated clients (1)" at bounding box center [509, 114] width 98 height 10
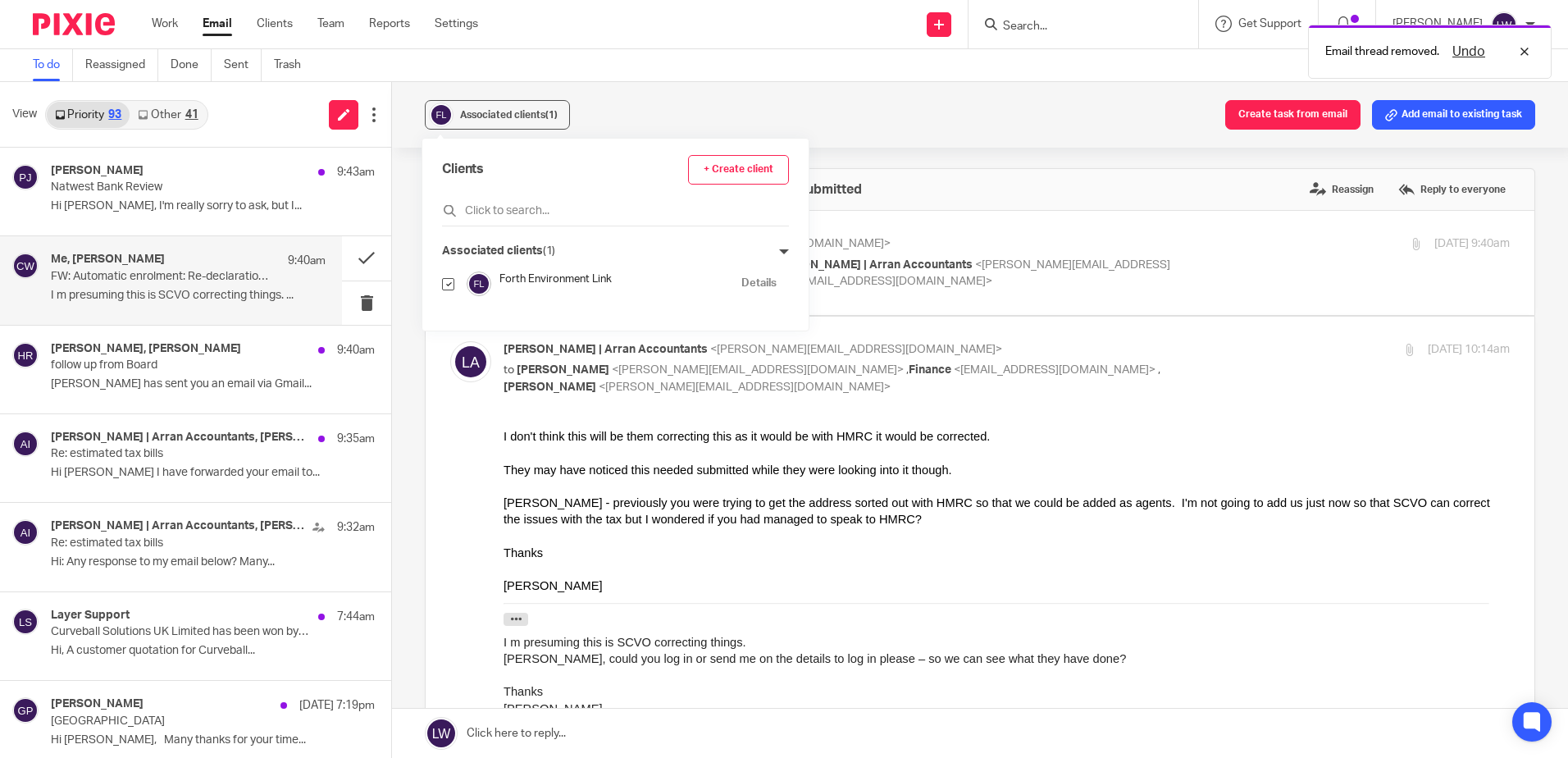
click at [666, 105] on div "Associated clients (1) Create task from email Add email to existing task" at bounding box center [979, 115] width 1176 height 66
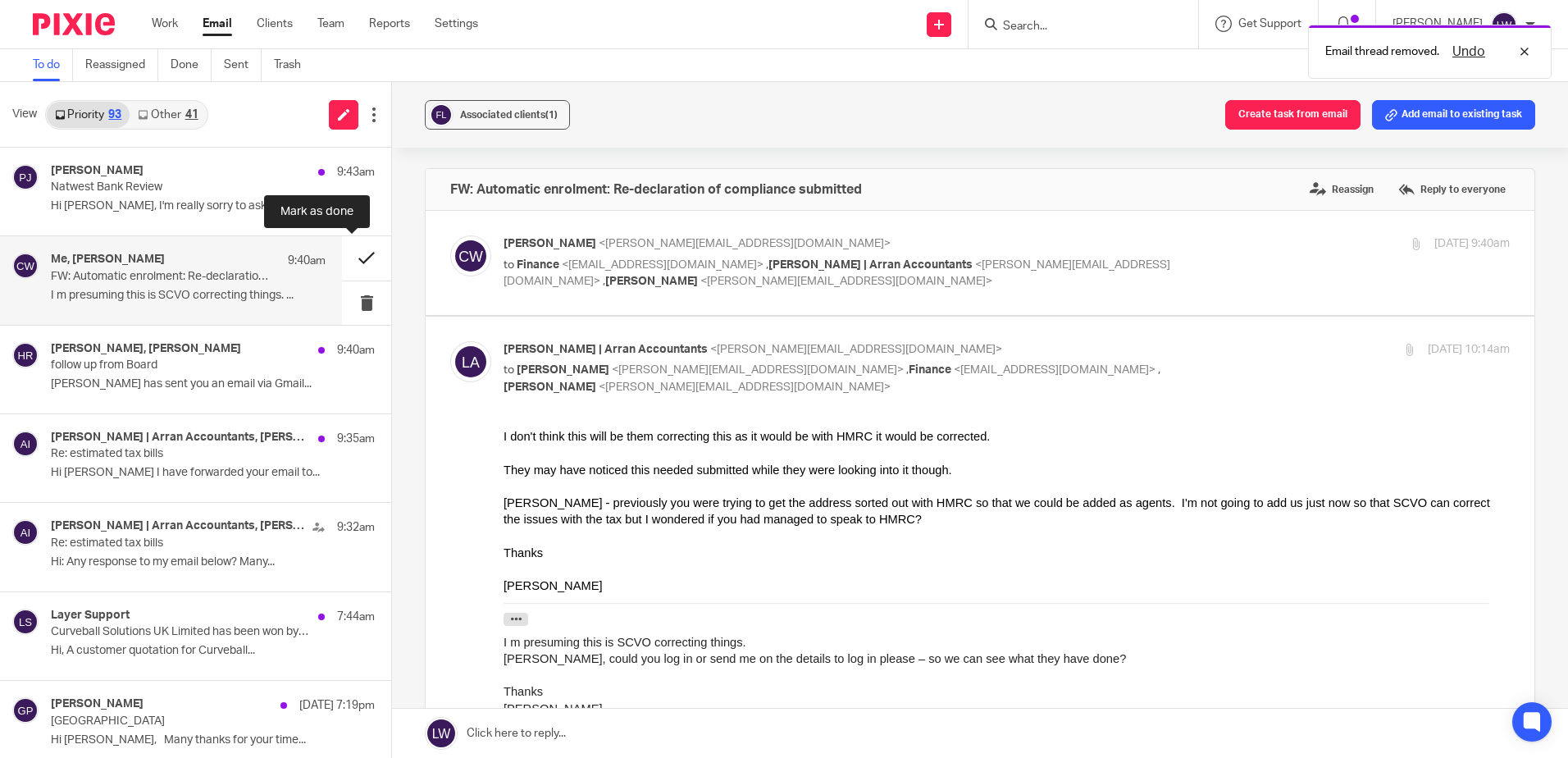
click at [342, 259] on button at bounding box center [367, 258] width 50 height 43
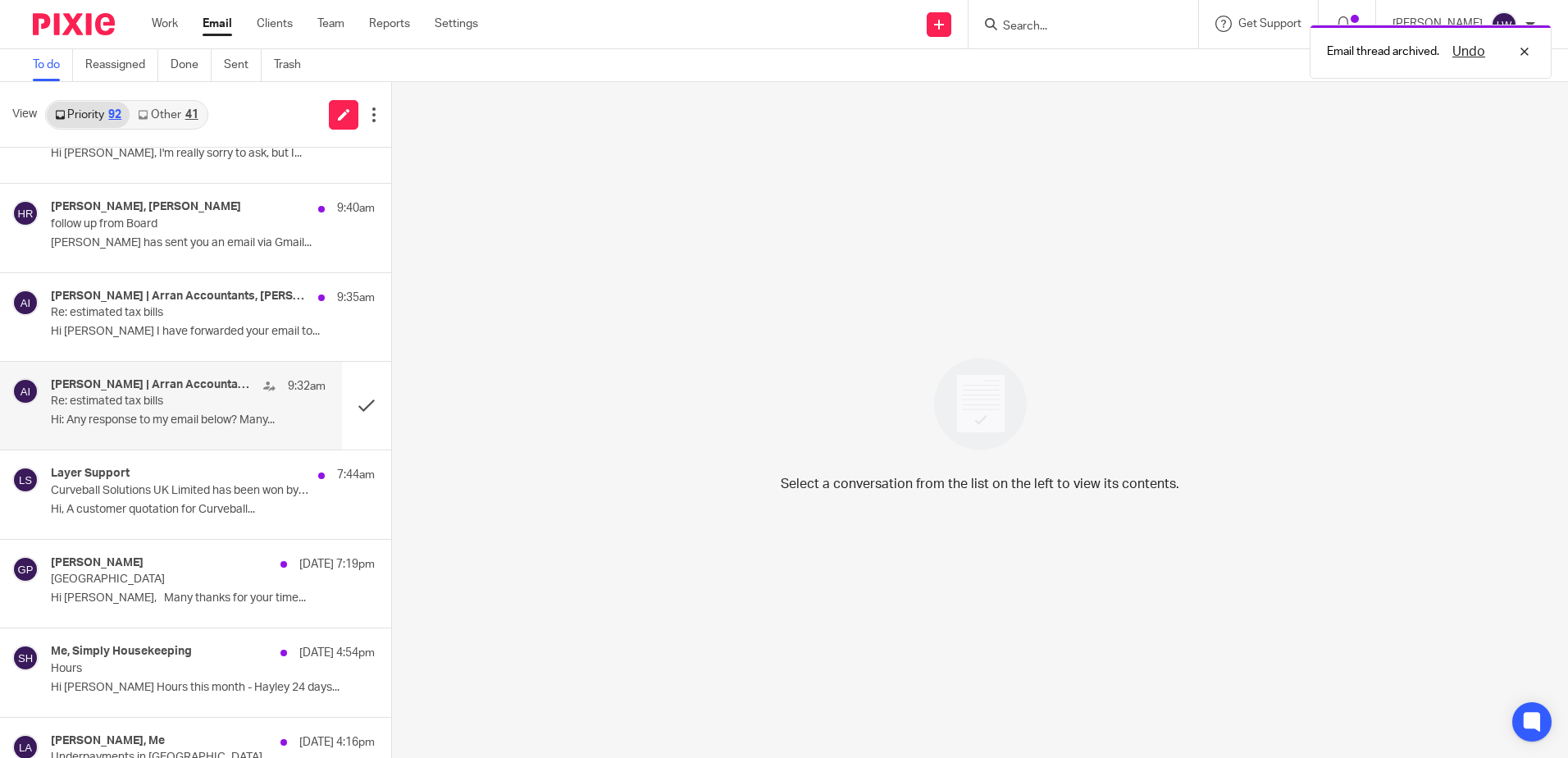
scroll to position [82, 0]
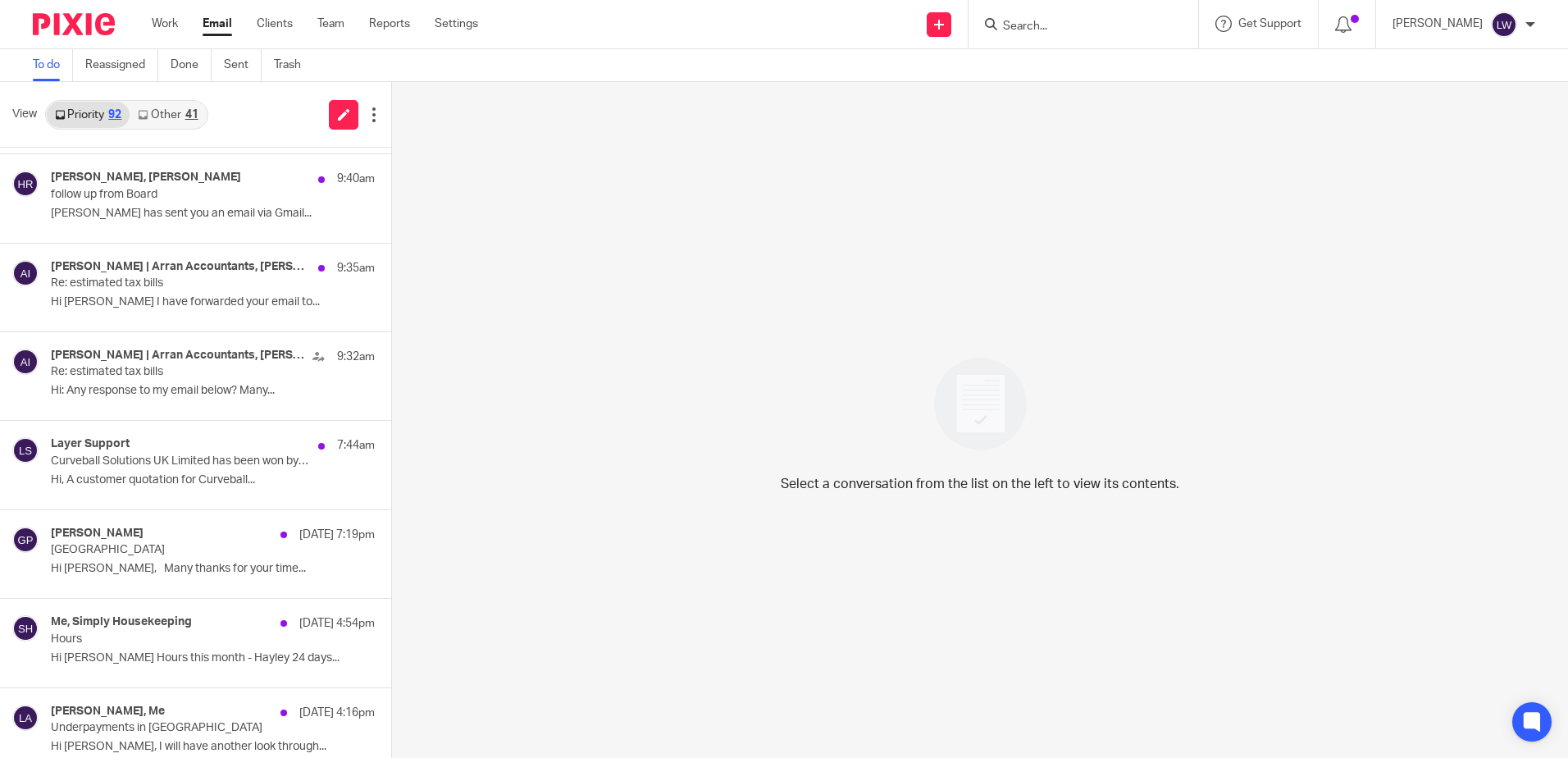
click at [1119, 21] on input "Search" at bounding box center [1075, 27] width 148 height 15
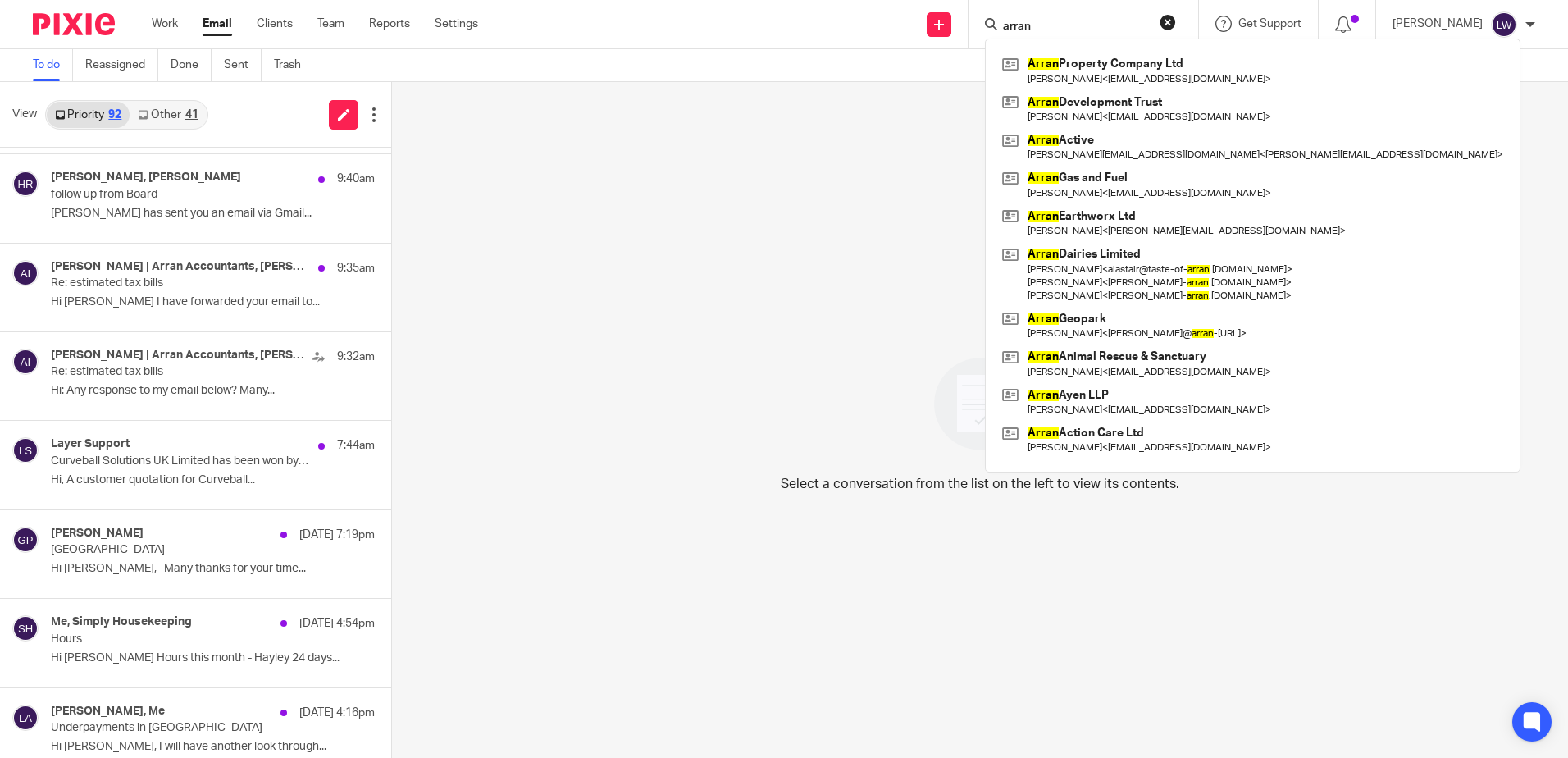
click at [1080, 26] on input "arran" at bounding box center [1075, 27] width 148 height 15
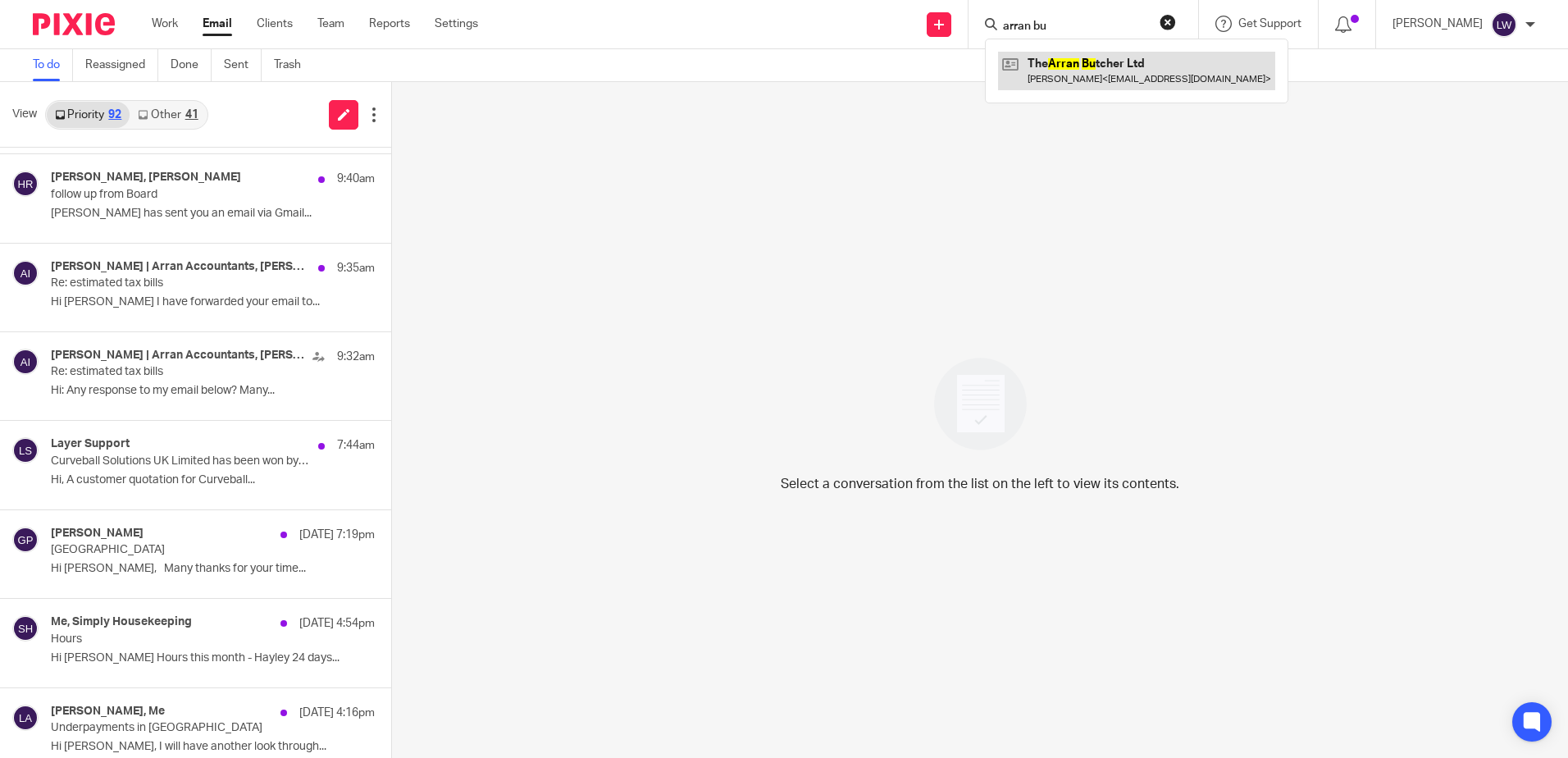
type input "arran bu"
click at [1104, 54] on link at bounding box center [1136, 70] width 277 height 38
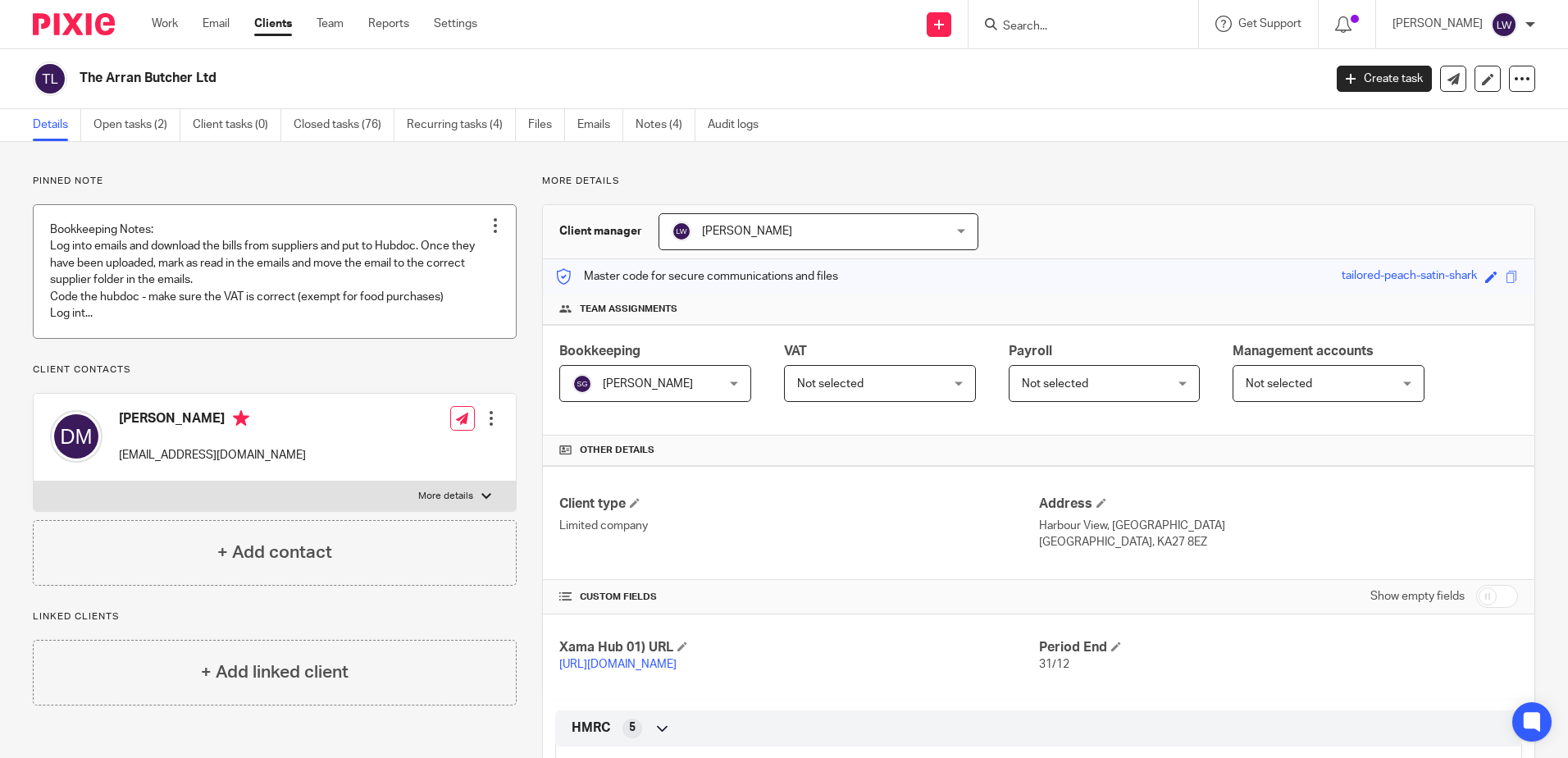
click at [300, 289] on link at bounding box center [275, 271] width 482 height 133
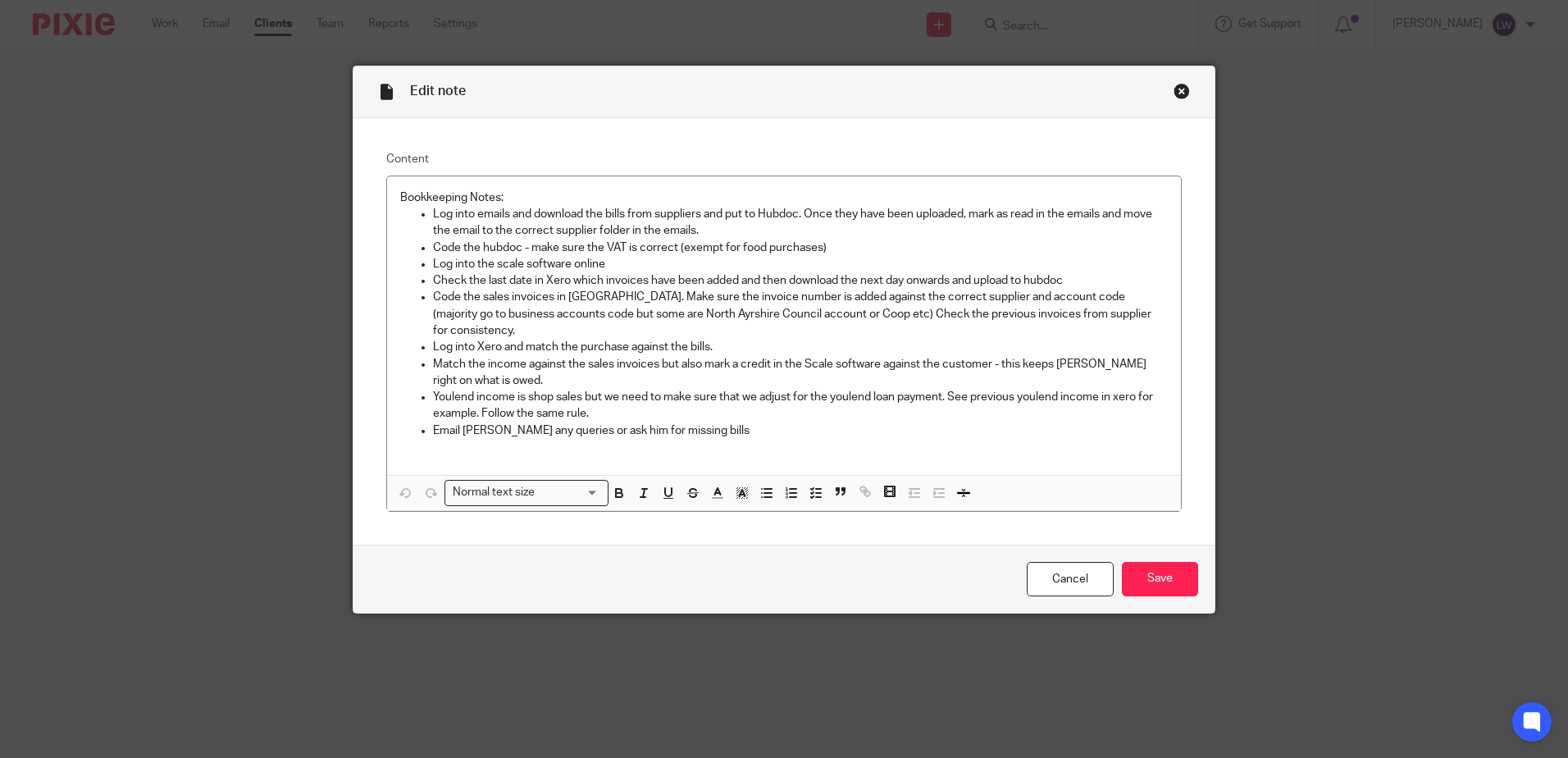
click at [1174, 93] on div "Close this dialog window" at bounding box center [1182, 90] width 17 height 17
